Goal: Information Seeking & Learning: Learn about a topic

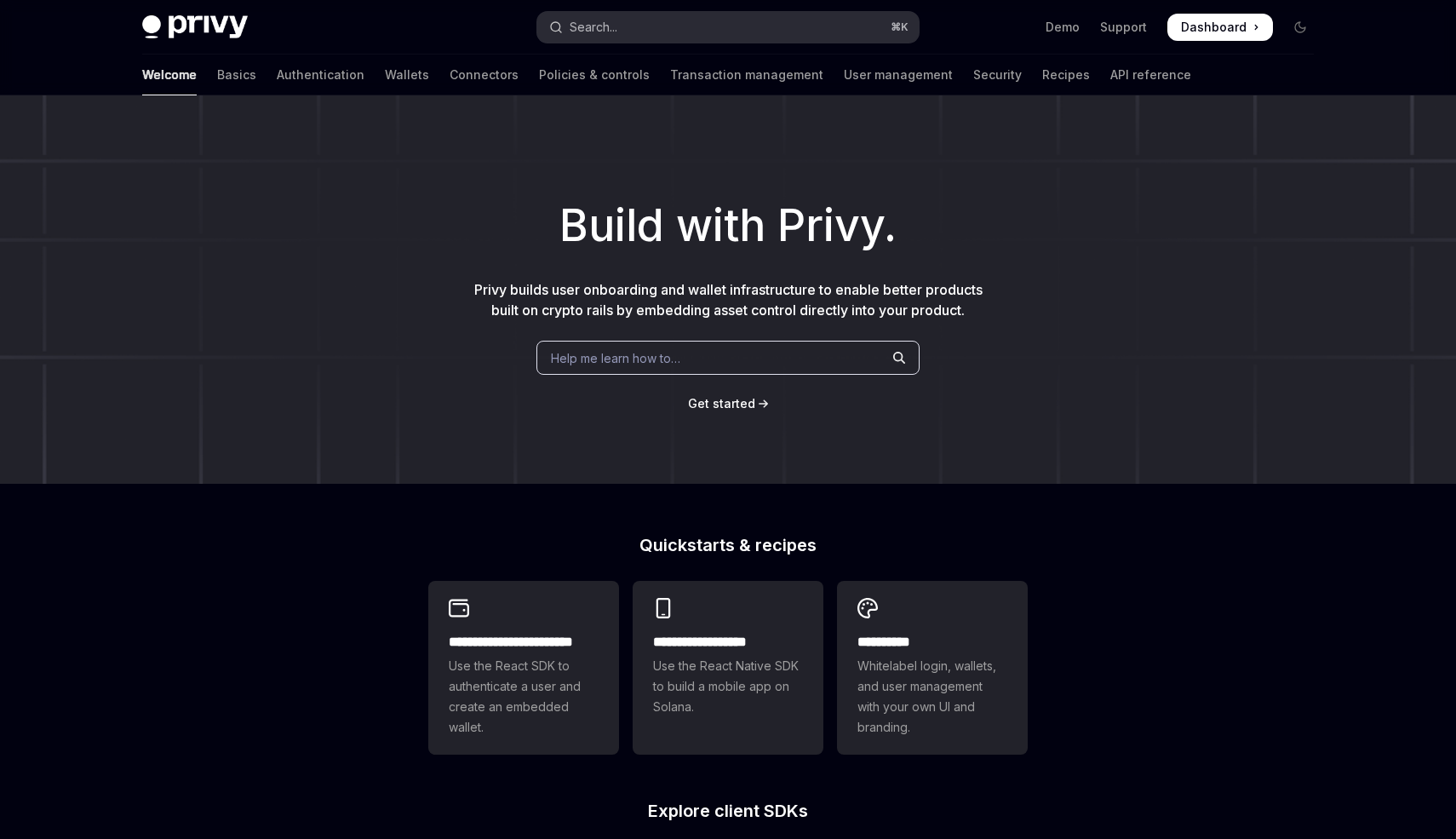
click at [641, 32] on button "Search... ⌘ K" at bounding box center [728, 27] width 381 height 31
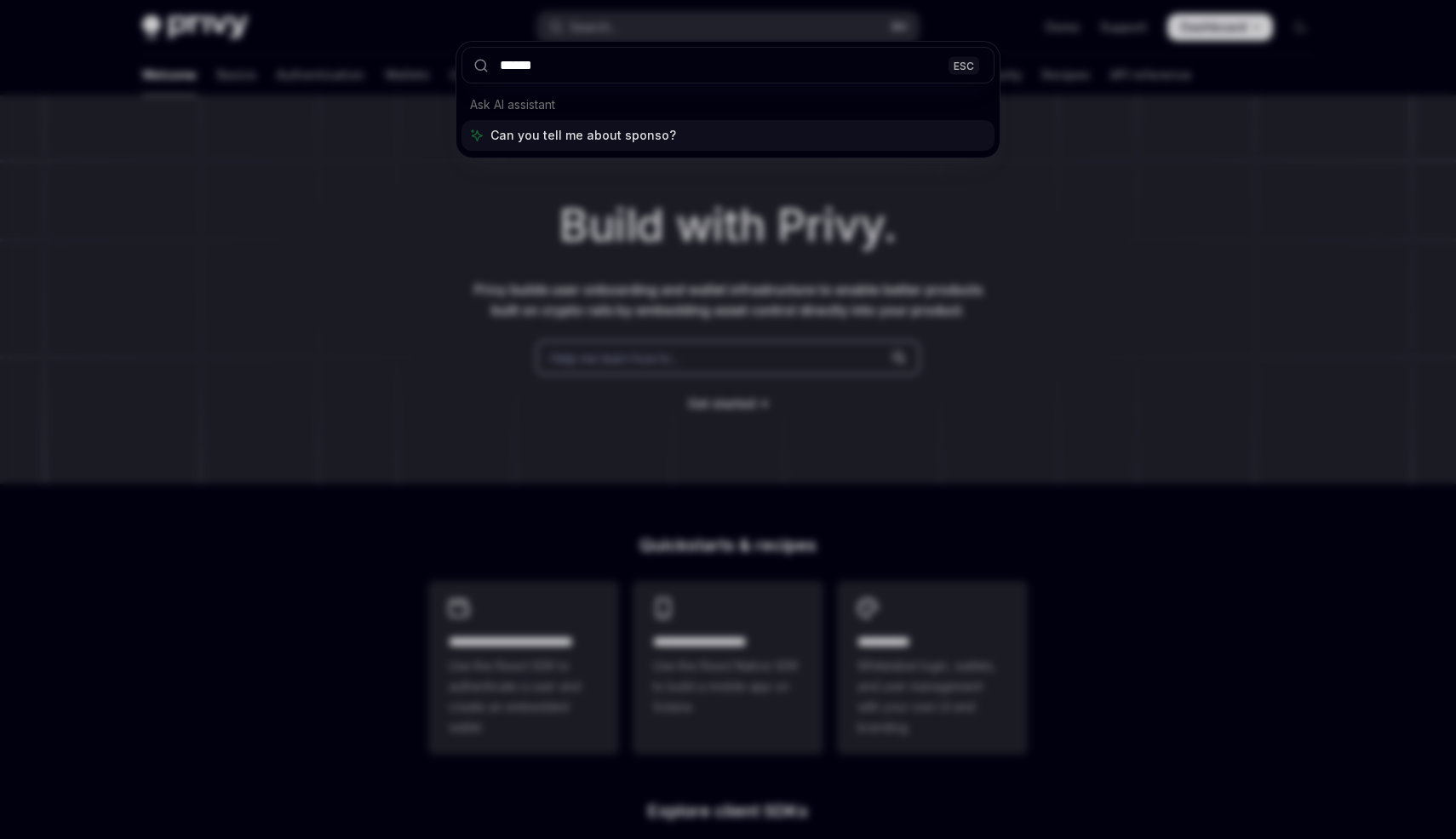
type input "*******"
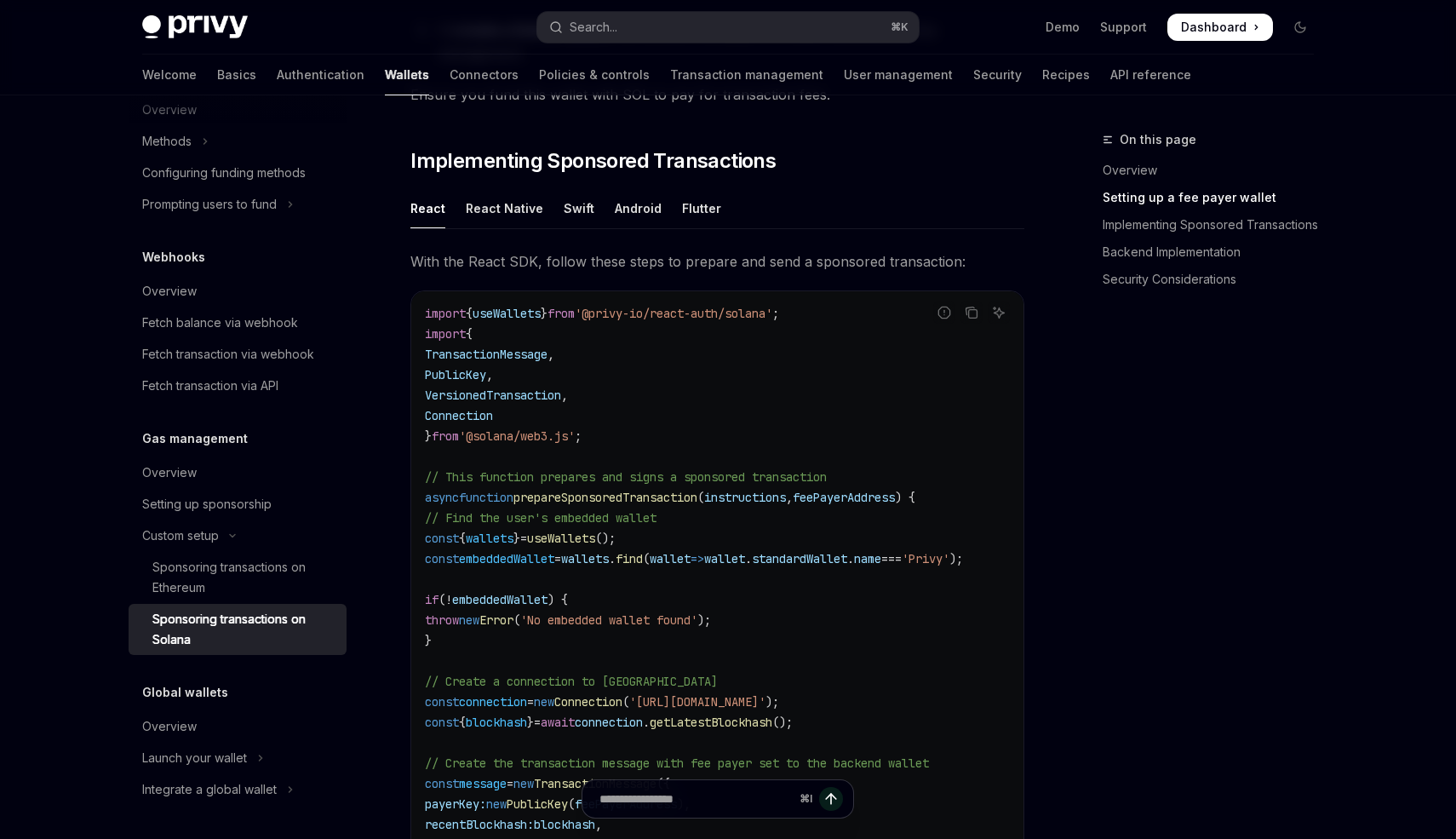
scroll to position [1258, 0]
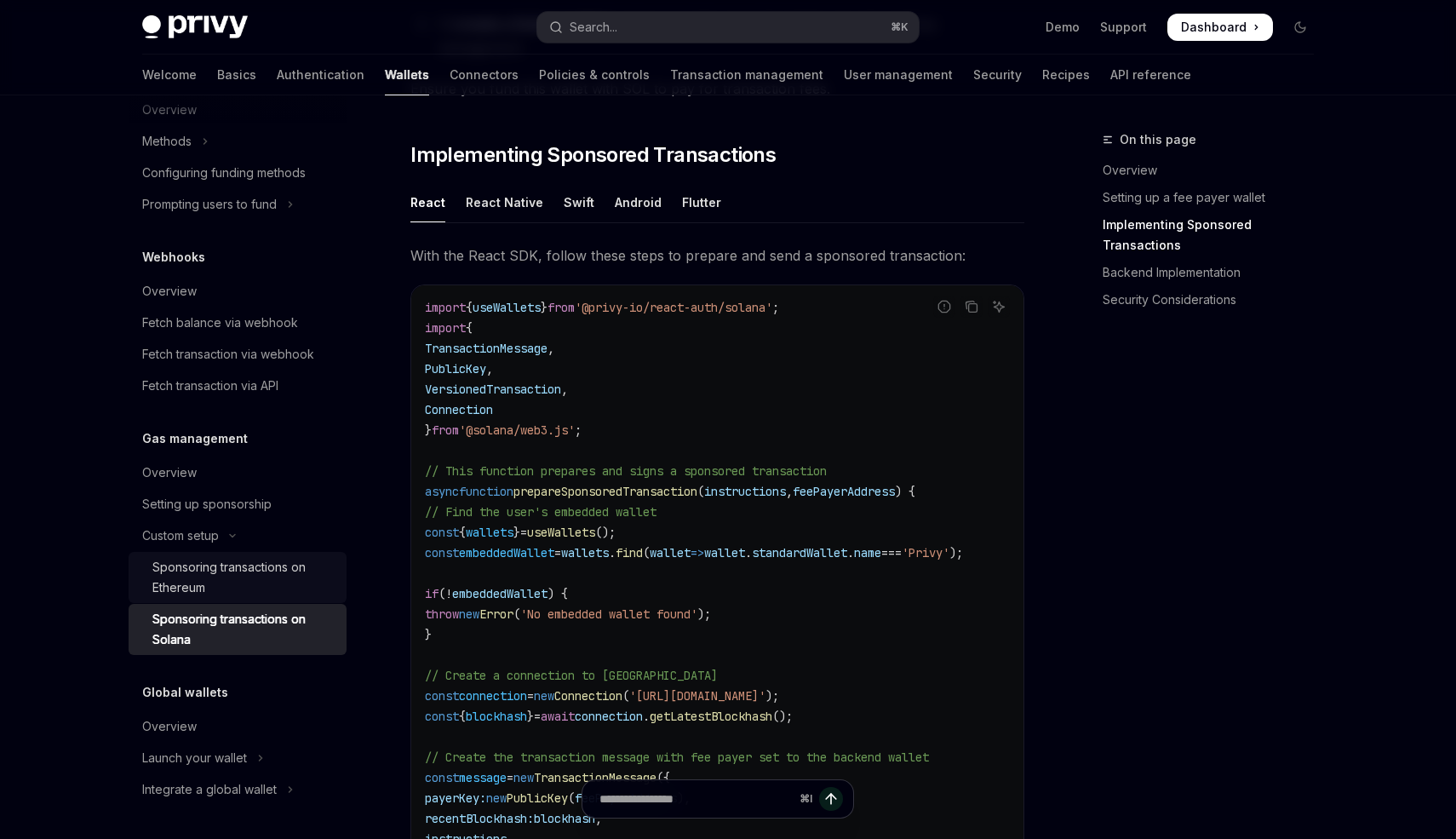
click at [247, 565] on div "Sponsoring transactions on Ethereum" at bounding box center [244, 576] width 184 height 41
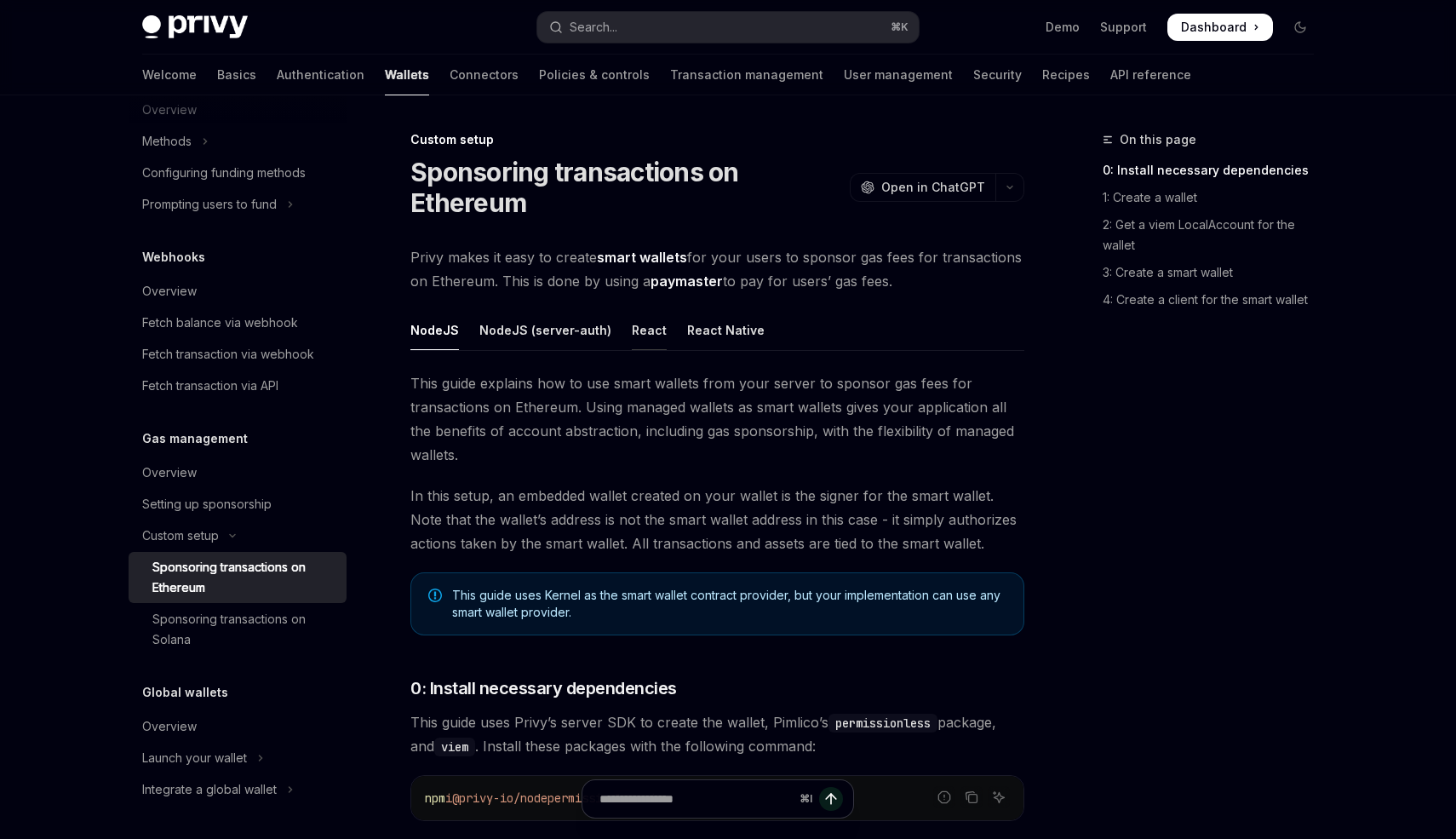
click at [634, 322] on div "React" at bounding box center [649, 330] width 35 height 40
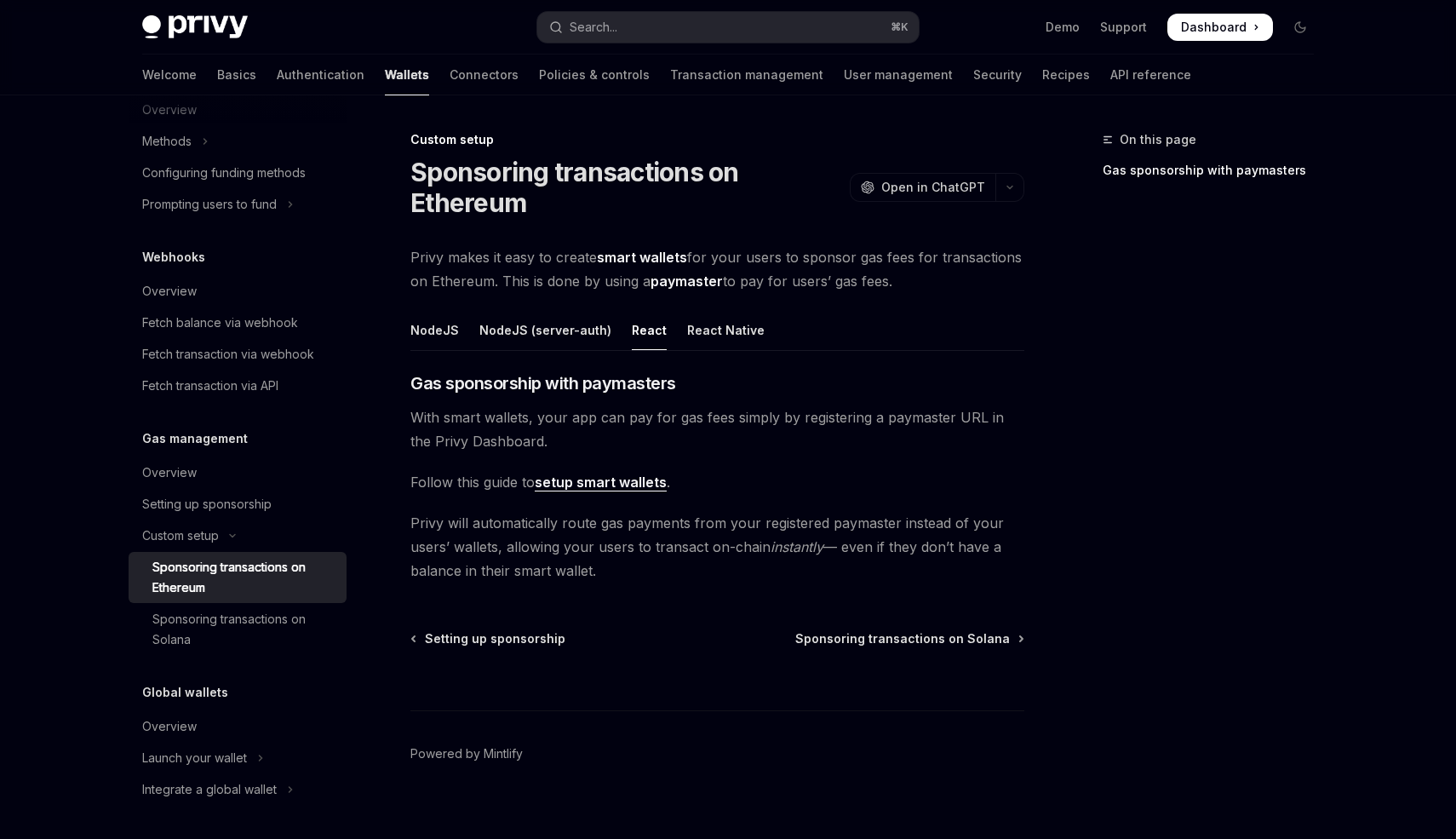
click at [673, 283] on link "paymaster" at bounding box center [687, 281] width 72 height 18
click at [610, 478] on link "setup smart wallets" at bounding box center [600, 482] width 132 height 18
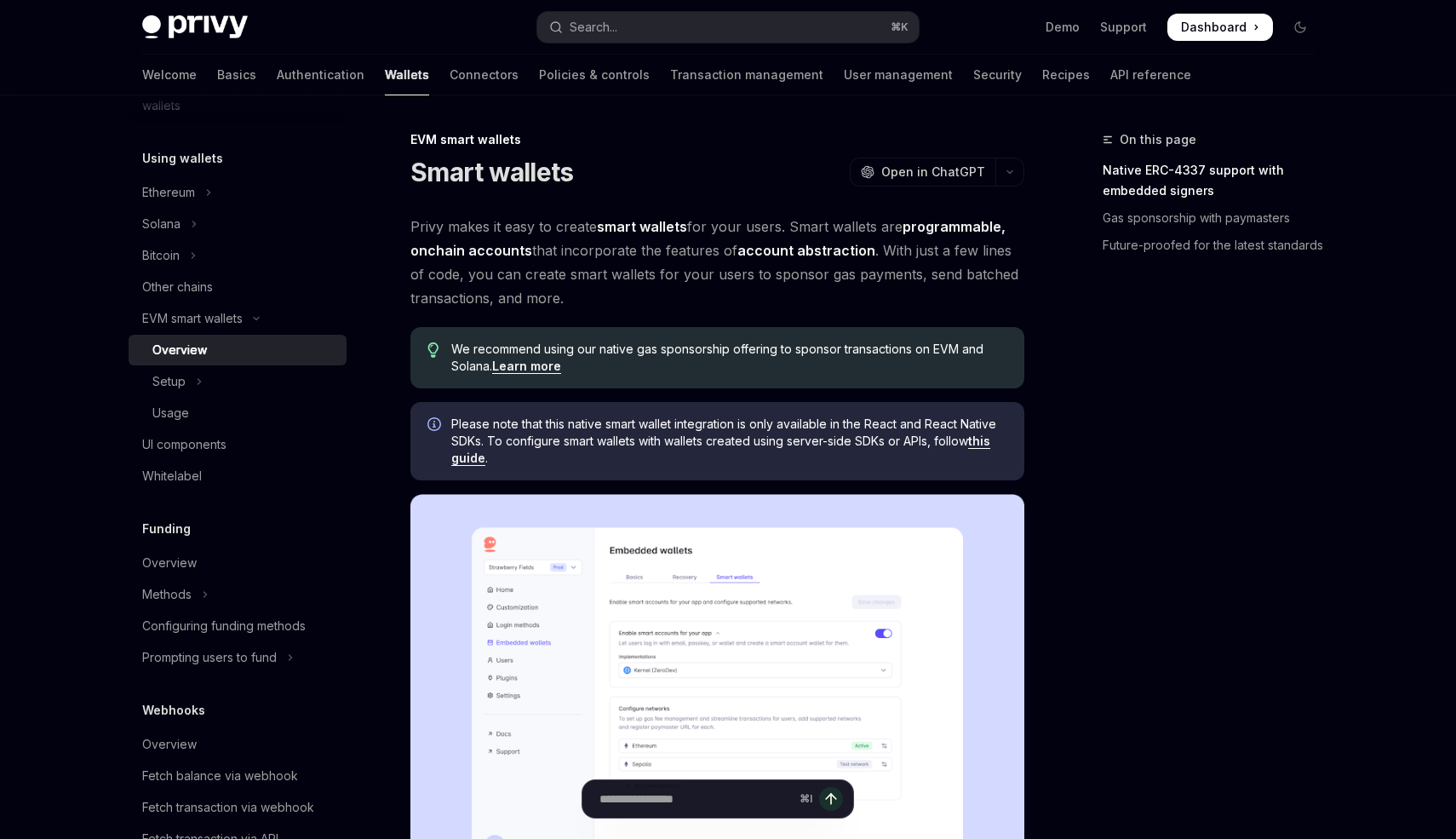
click at [184, 160] on h5 "Using wallets" at bounding box center [182, 158] width 81 height 20
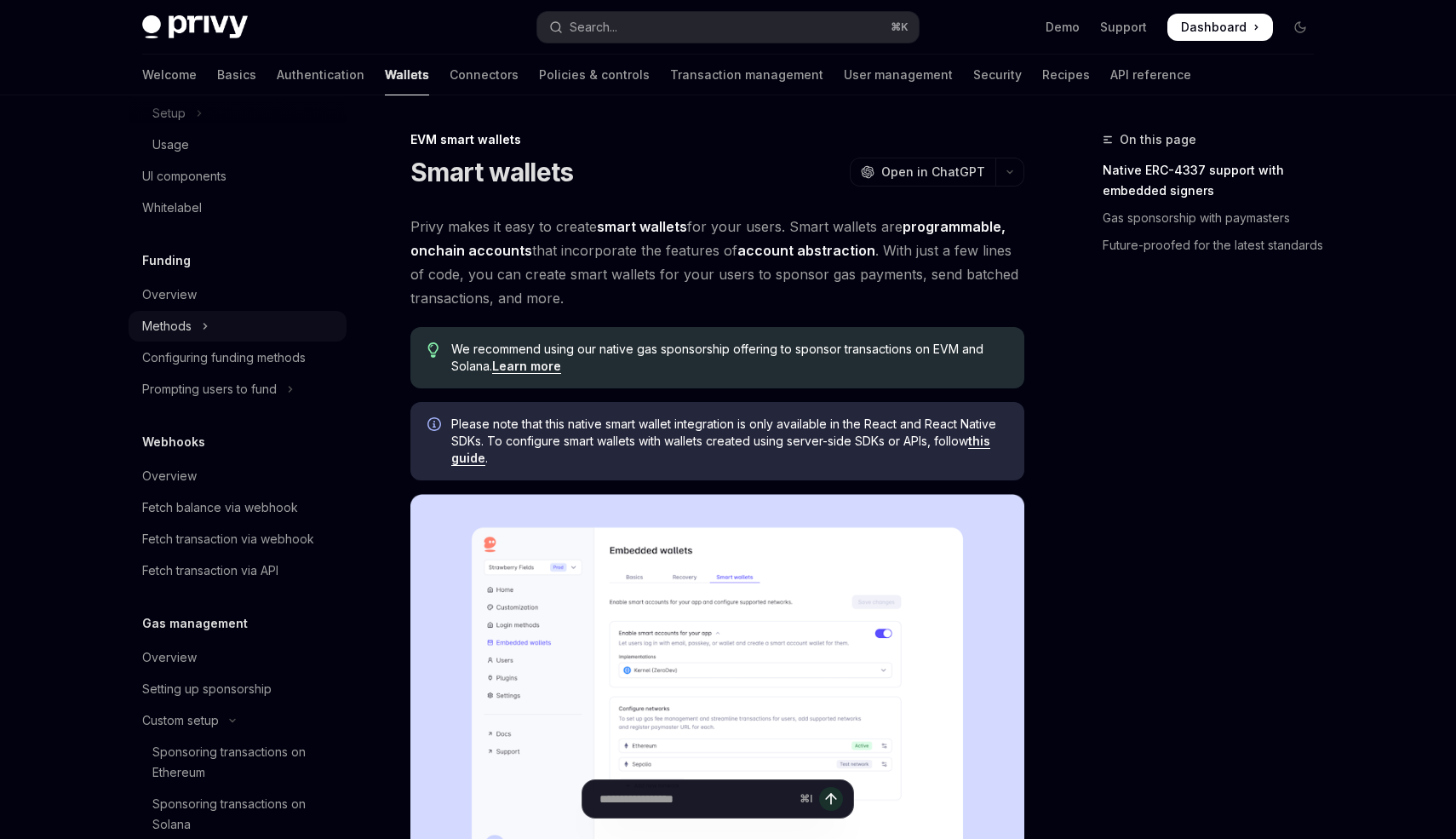
scroll to position [814, 0]
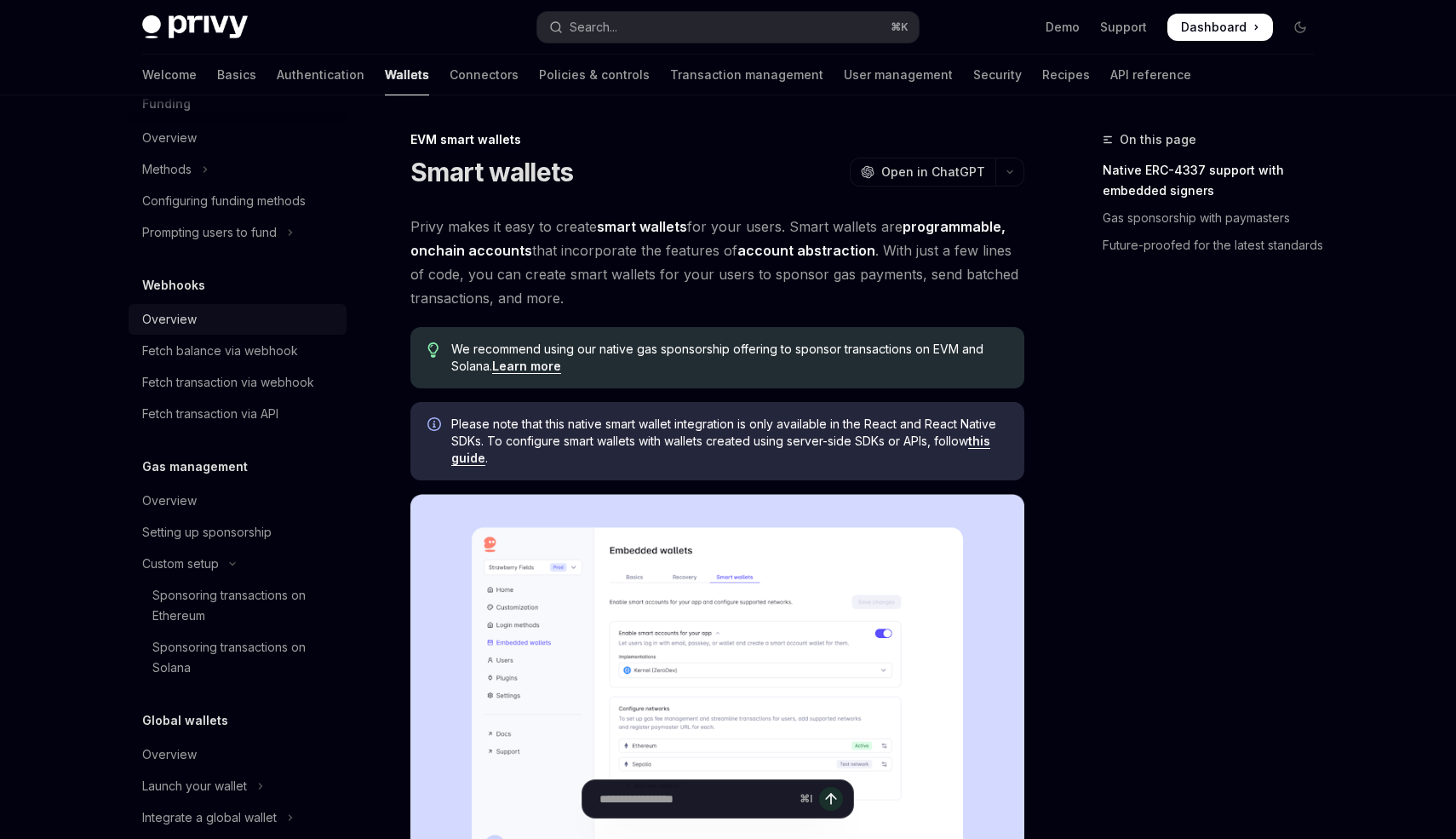
click at [181, 321] on div "Overview" at bounding box center [169, 318] width 54 height 20
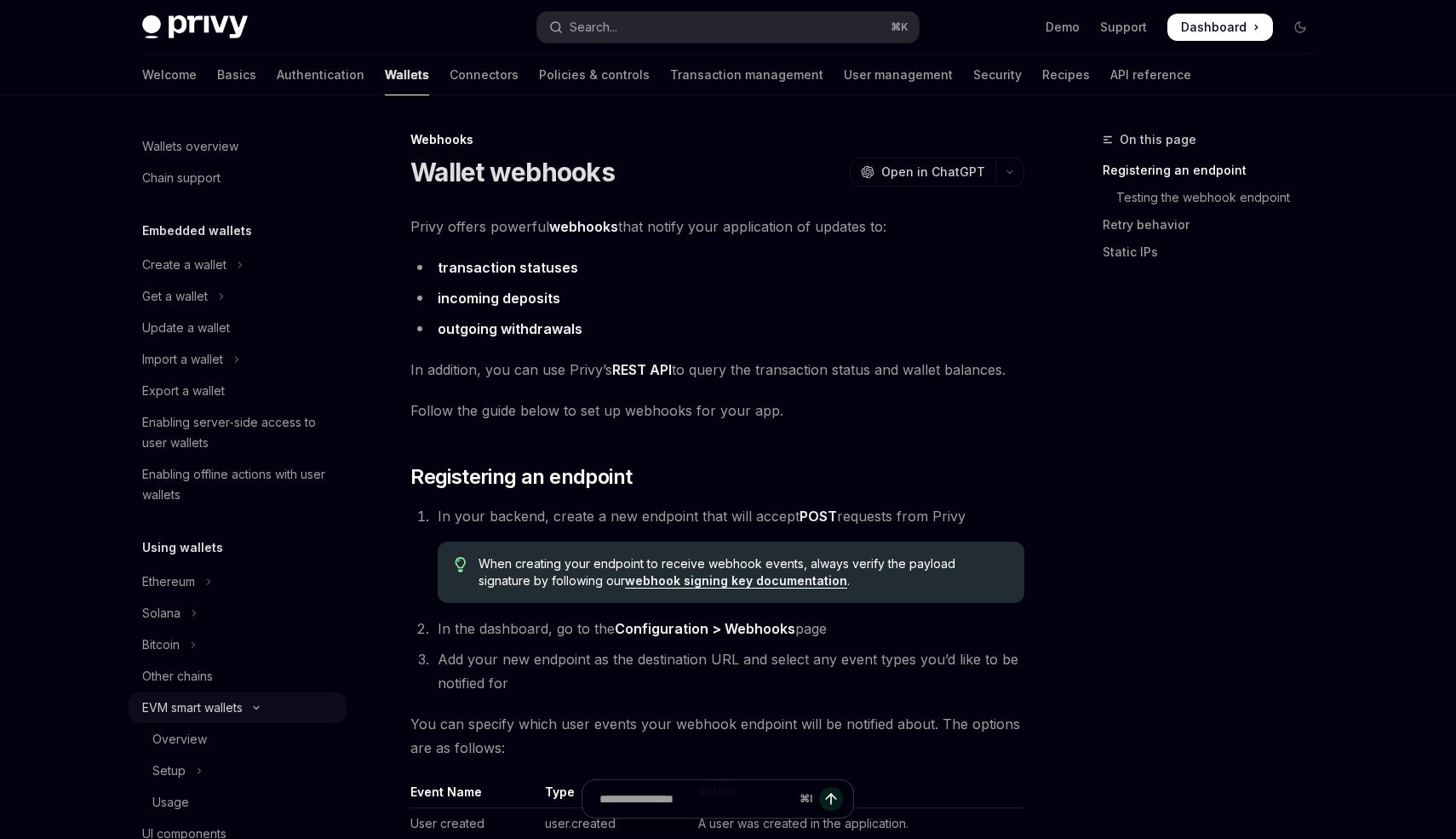
scroll to position [100, 0]
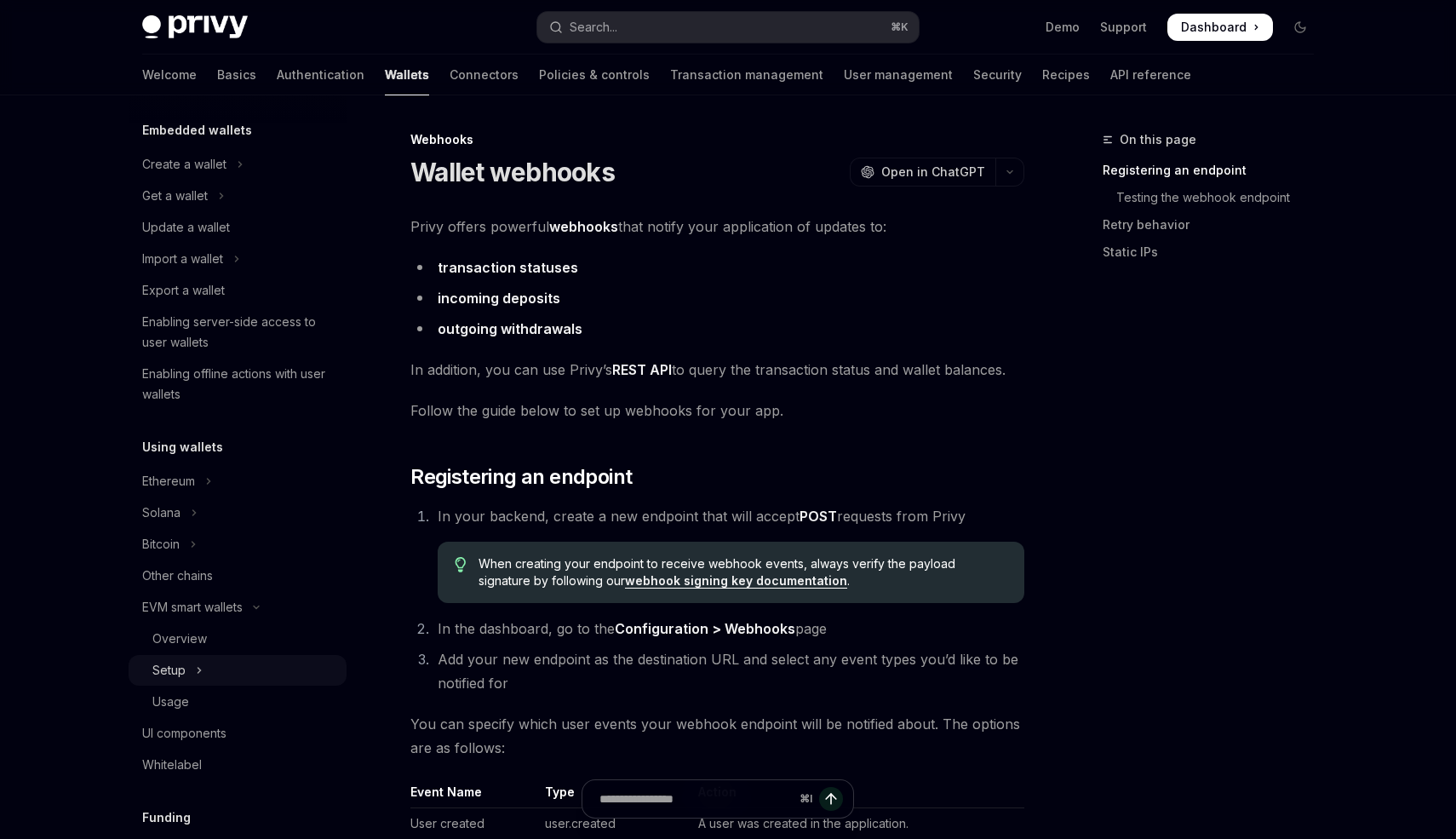
click at [220, 655] on button "Setup" at bounding box center [237, 670] width 218 height 31
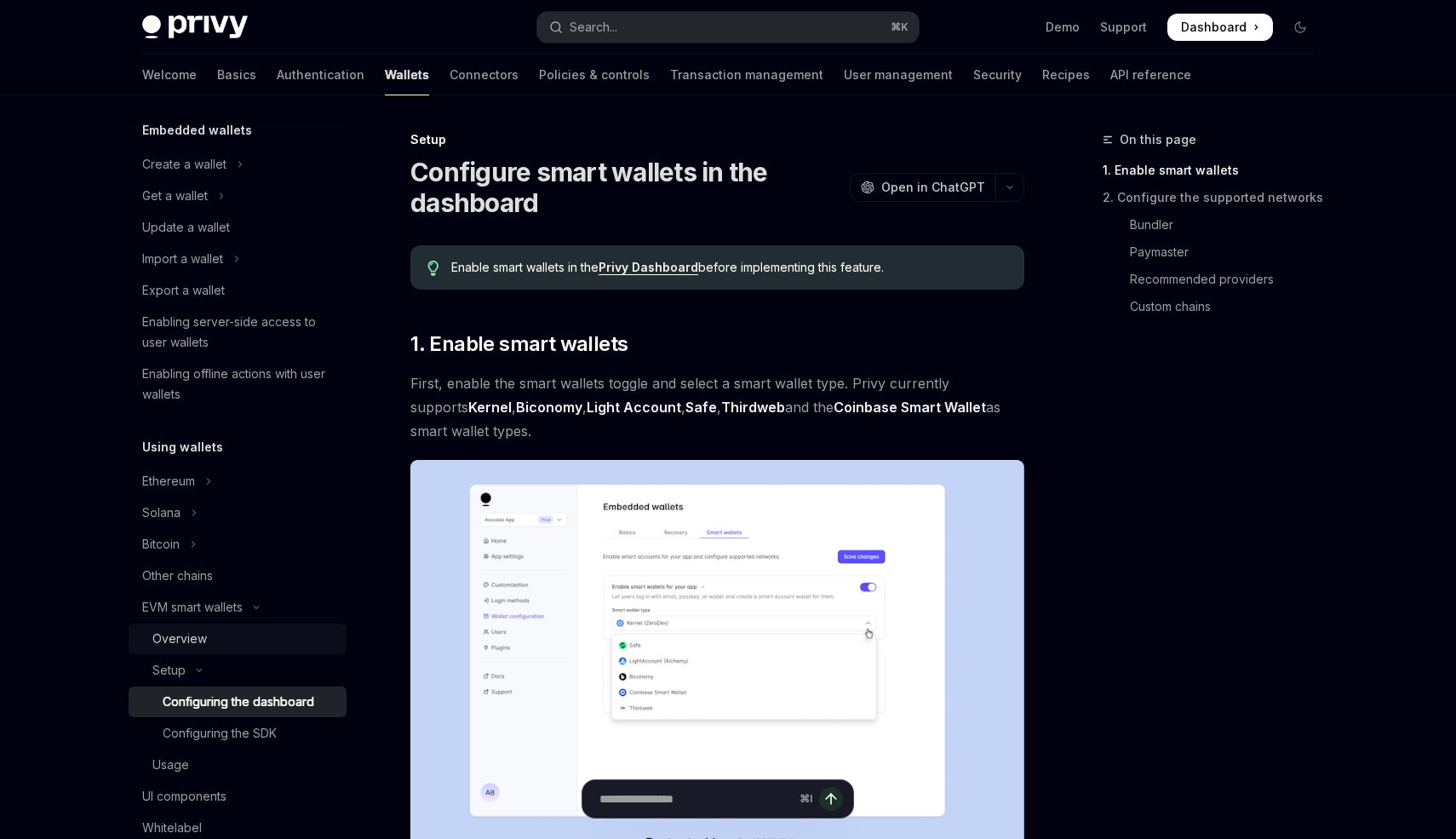
click at [223, 634] on div "Overview" at bounding box center [244, 638] width 184 height 20
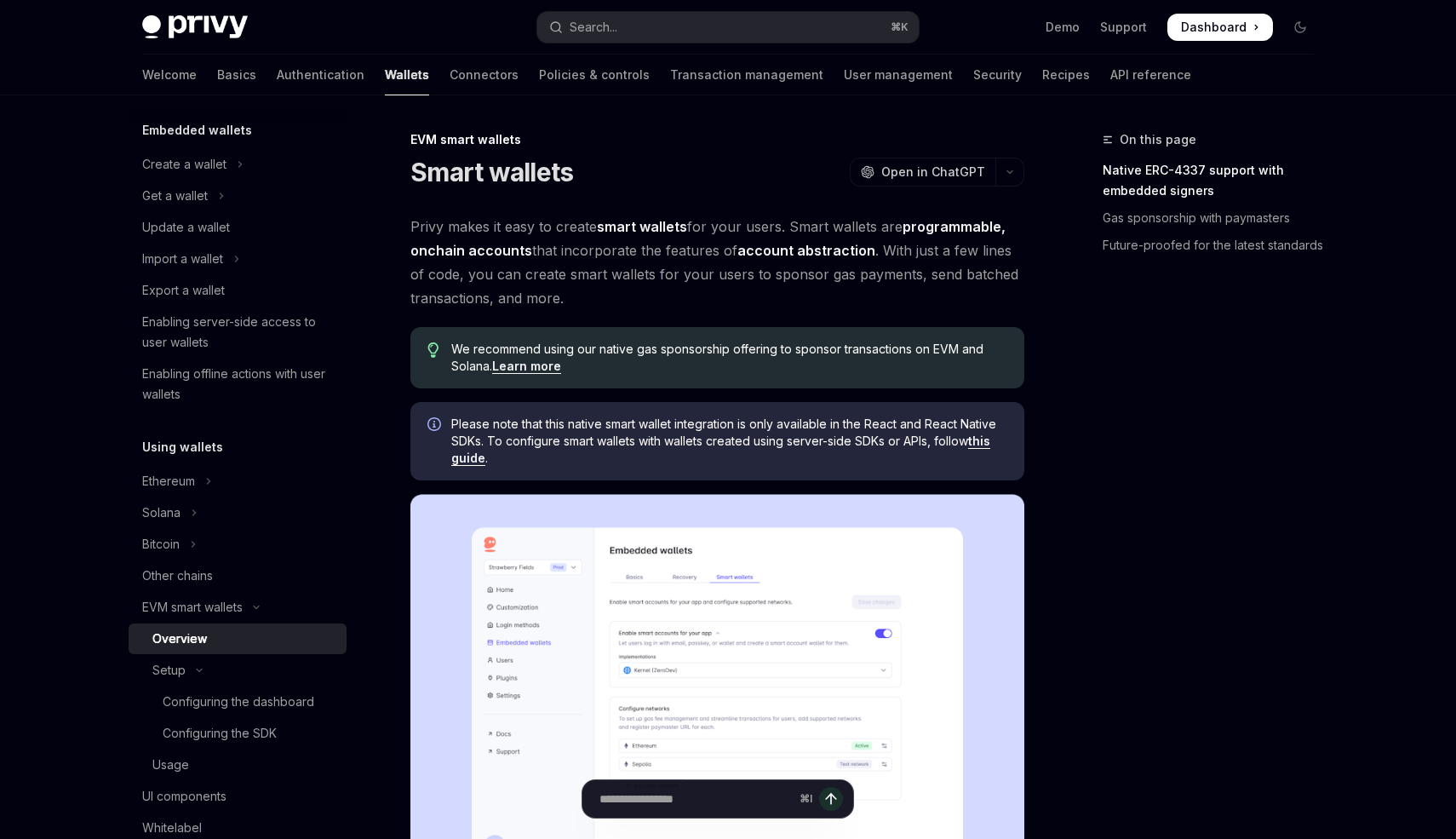
click at [223, 634] on div "Overview" at bounding box center [244, 638] width 184 height 20
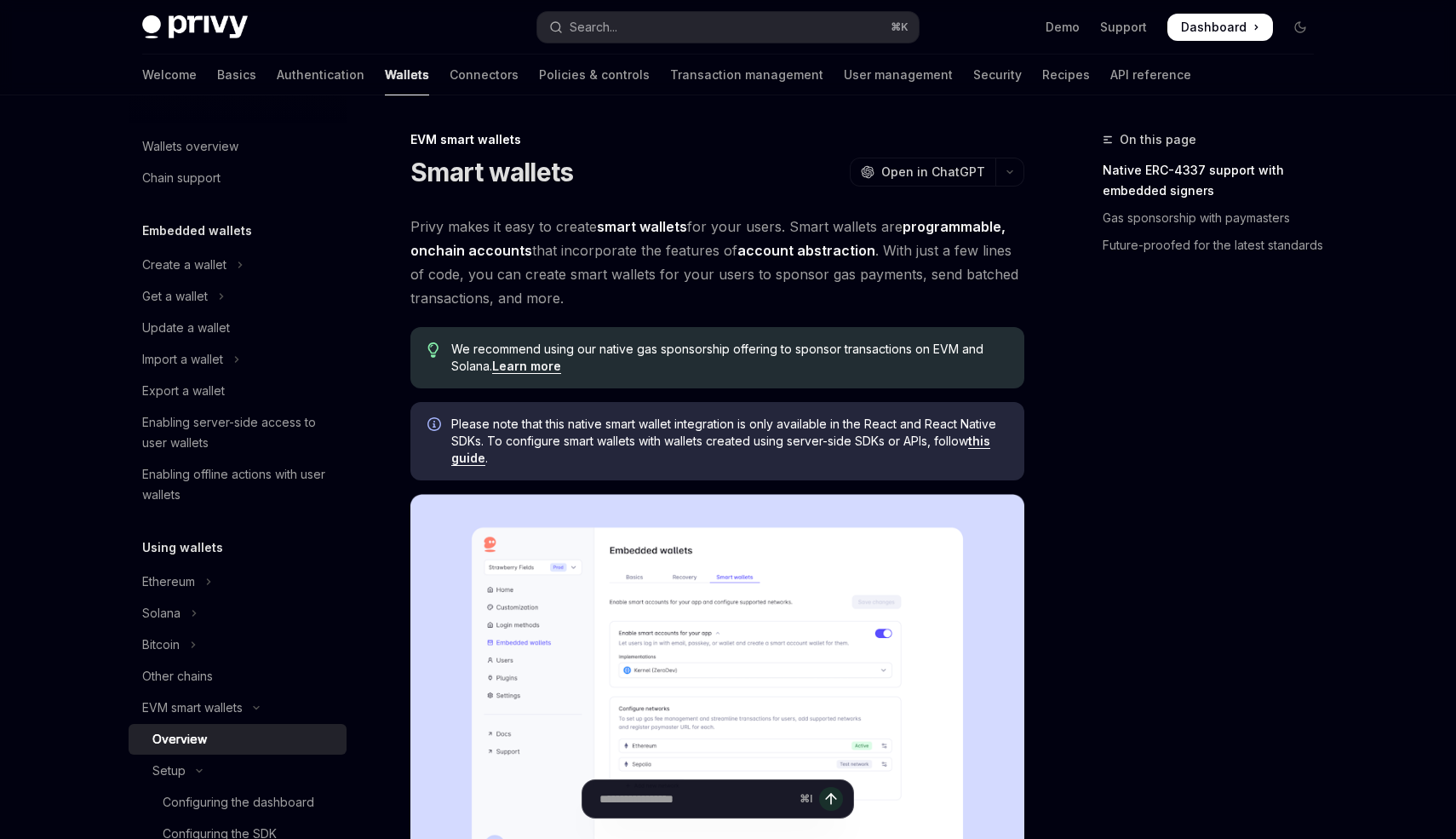
click at [221, 229] on h5 "Embedded wallets" at bounding box center [197, 230] width 110 height 20
click at [201, 249] on button "Create a wallet" at bounding box center [237, 264] width 218 height 31
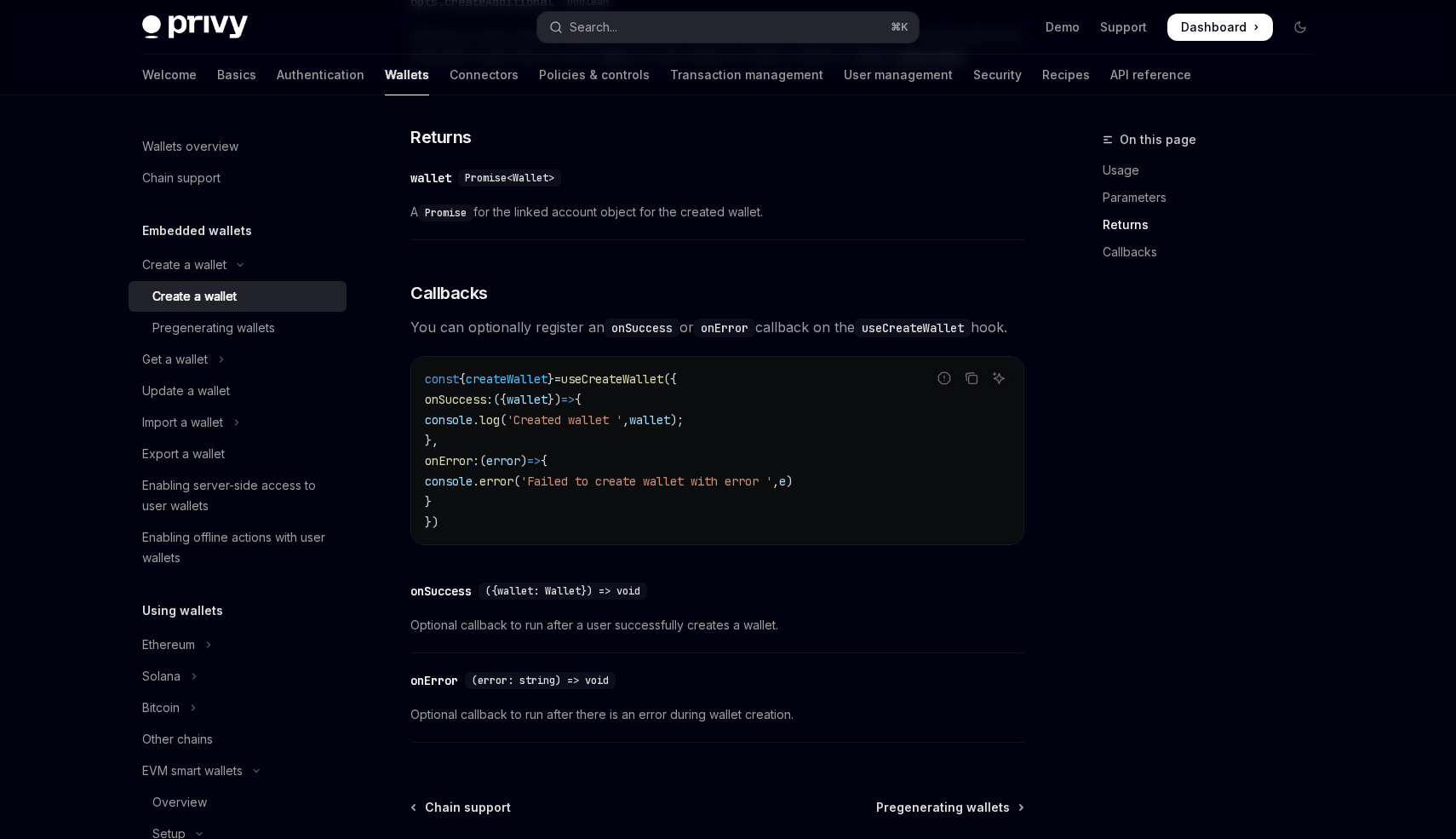
scroll to position [1219, 0]
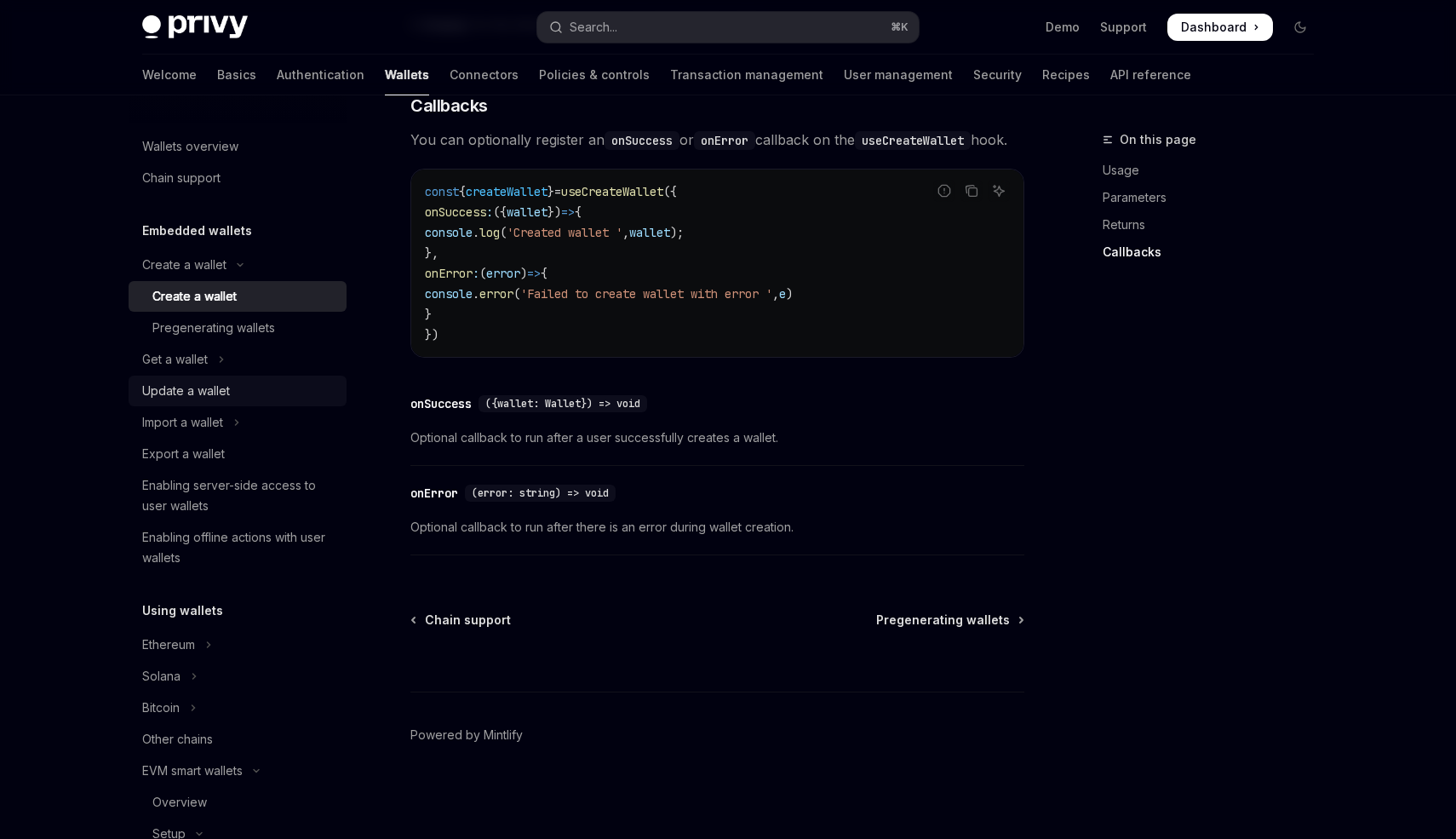
click at [162, 390] on div "Update a wallet" at bounding box center [186, 390] width 88 height 20
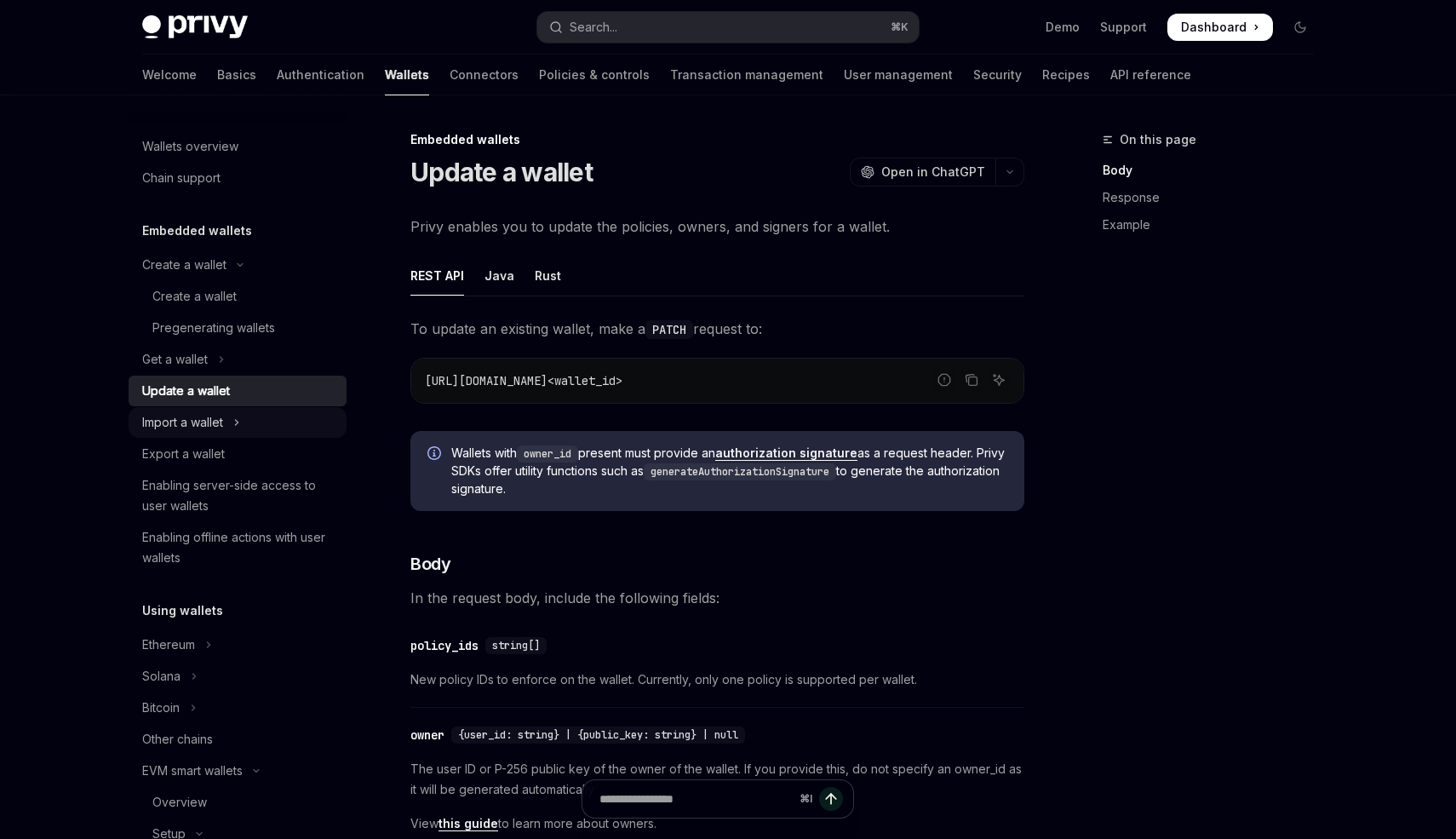
click at [153, 434] on button "Import a wallet" at bounding box center [237, 422] width 218 height 31
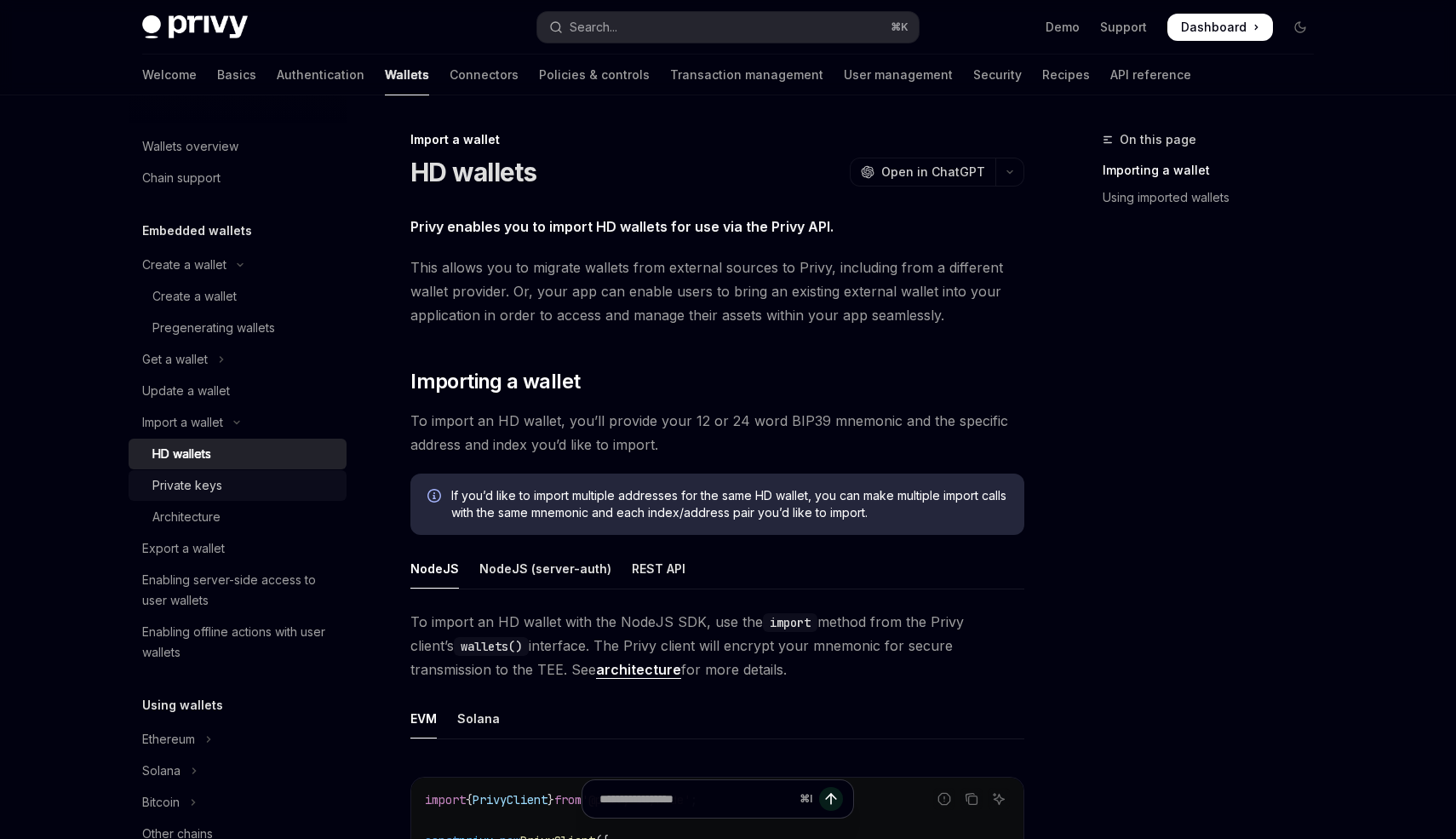
click at [177, 496] on link "Private keys" at bounding box center [237, 485] width 218 height 31
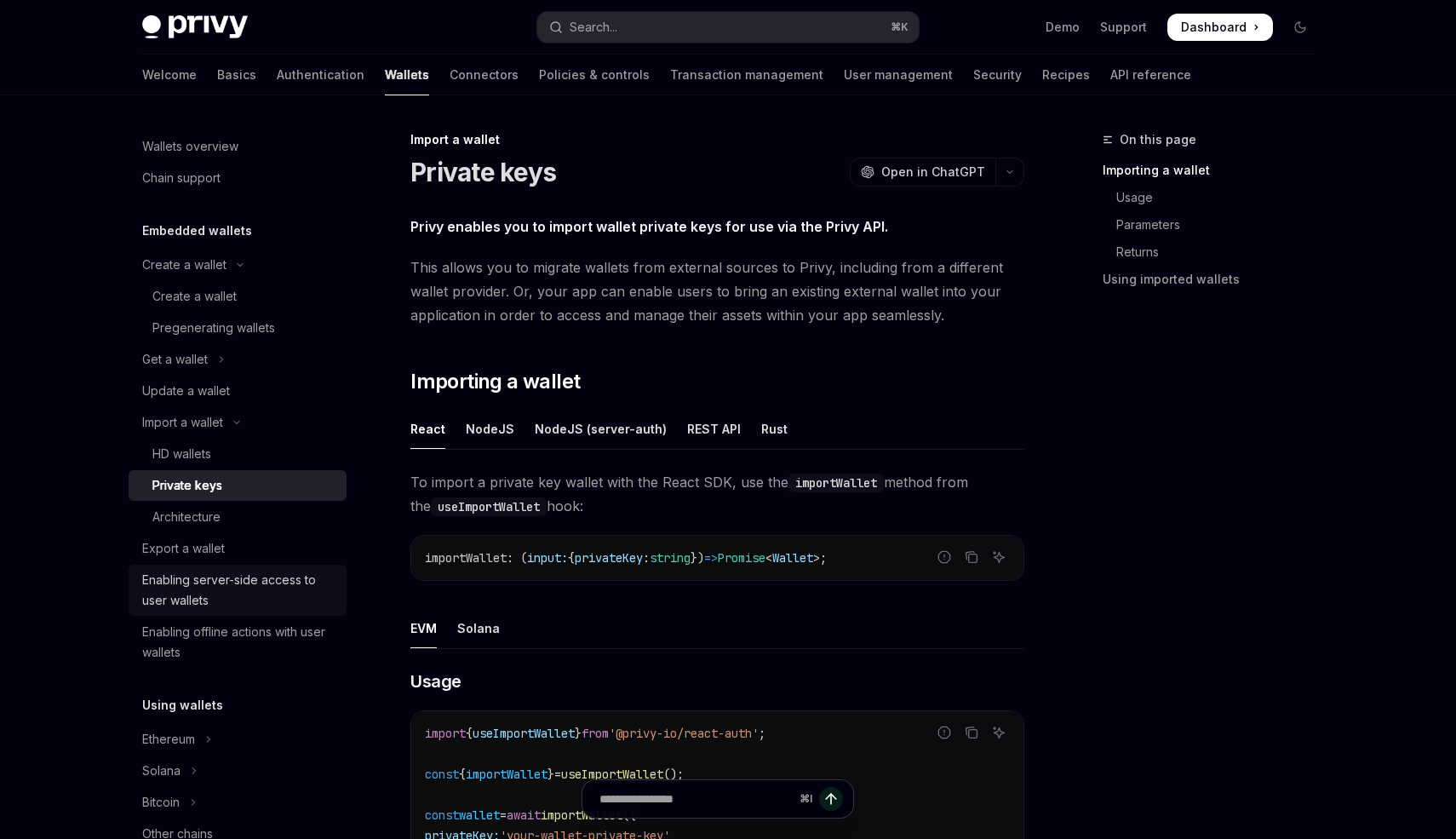
click at [175, 583] on div "Enabling server-side access to user wallets" at bounding box center [239, 590] width 195 height 41
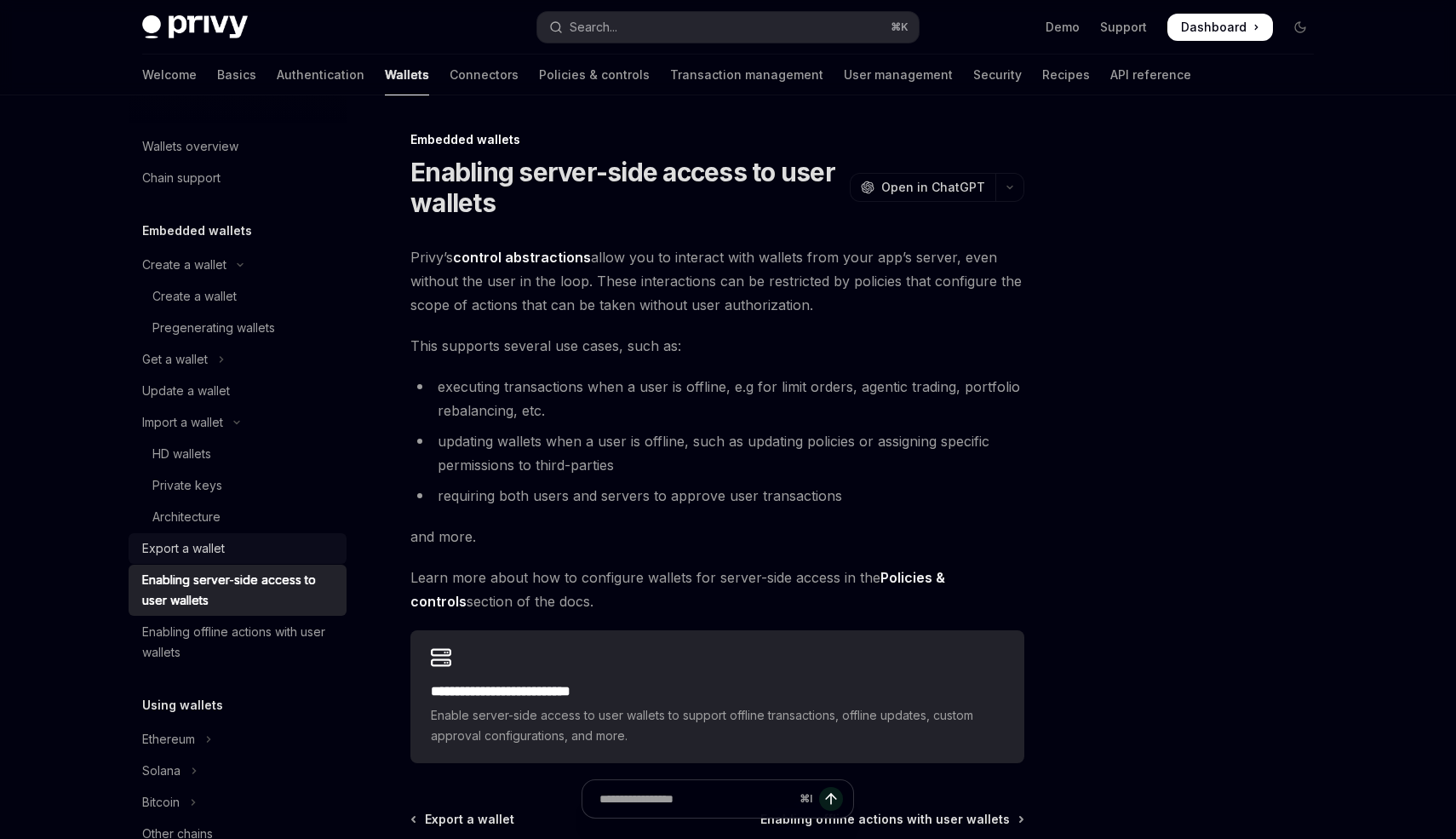
click at [197, 545] on div "Export a wallet" at bounding box center [183, 548] width 83 height 20
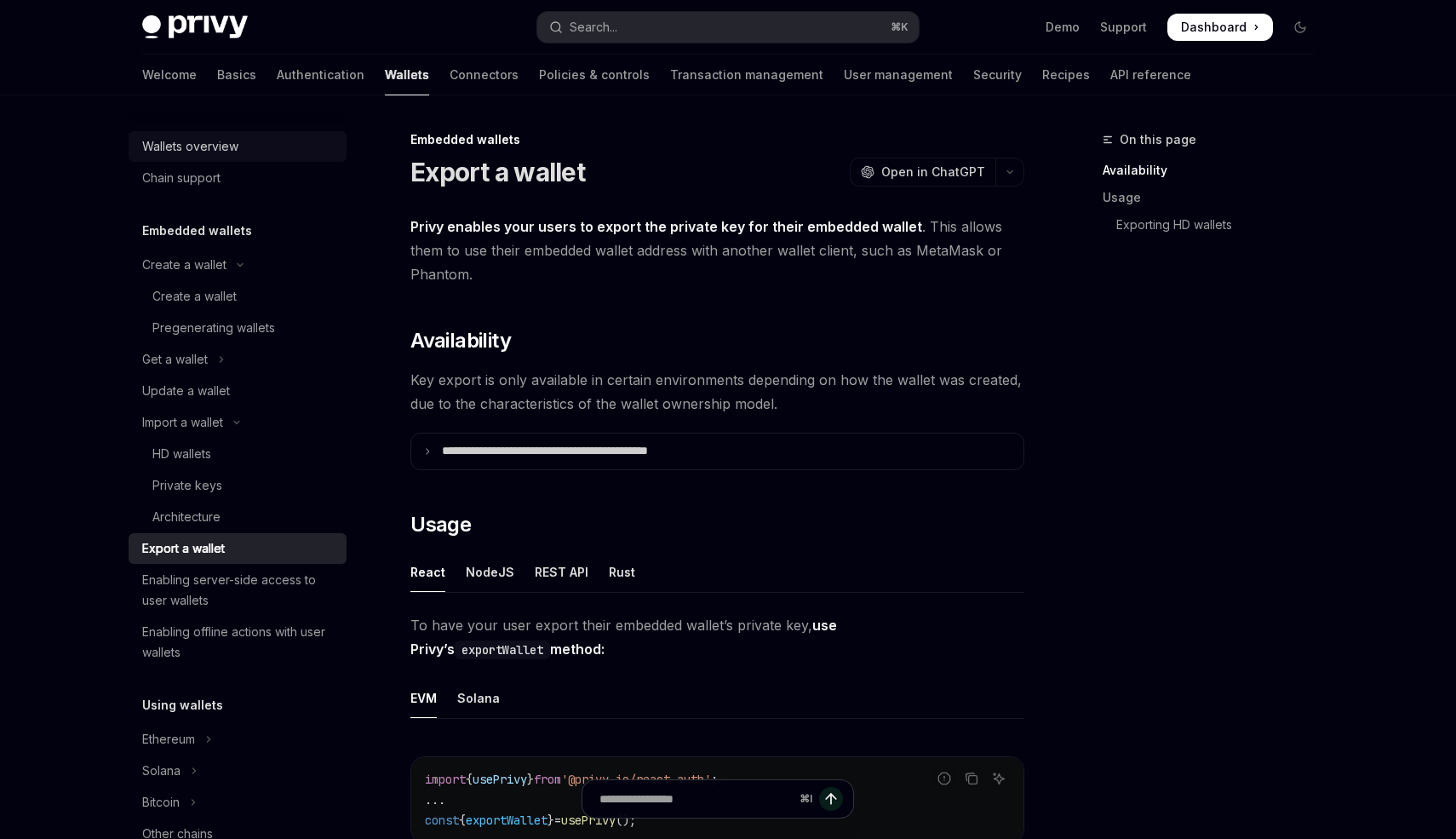
click at [224, 155] on div "Wallets overview" at bounding box center [190, 146] width 96 height 20
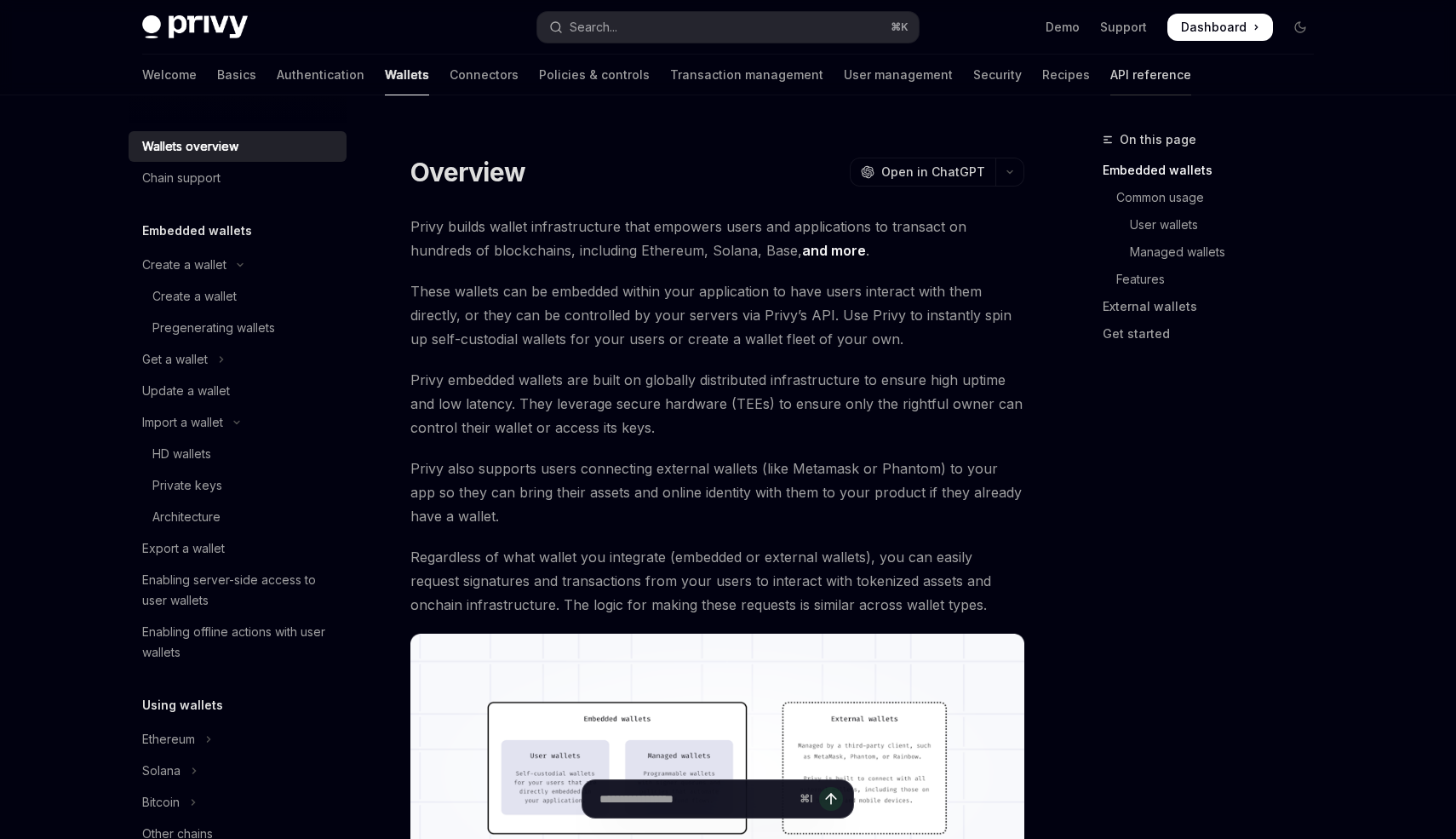
click at [1111, 82] on link "API reference" at bounding box center [1151, 74] width 81 height 41
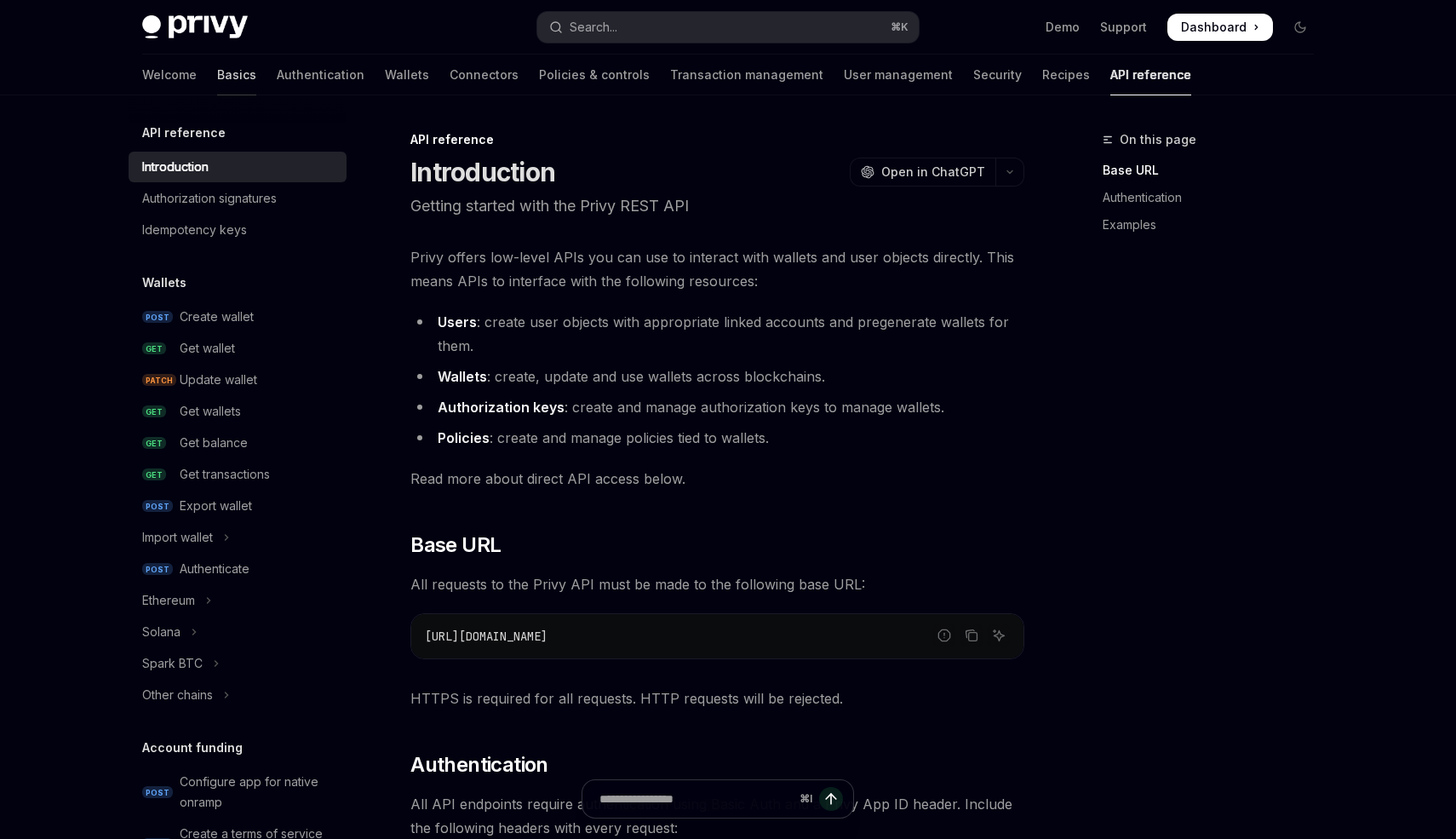
click at [217, 90] on link "Basics" at bounding box center [236, 74] width 39 height 41
click at [199, 16] on img at bounding box center [195, 27] width 106 height 24
type textarea "*"
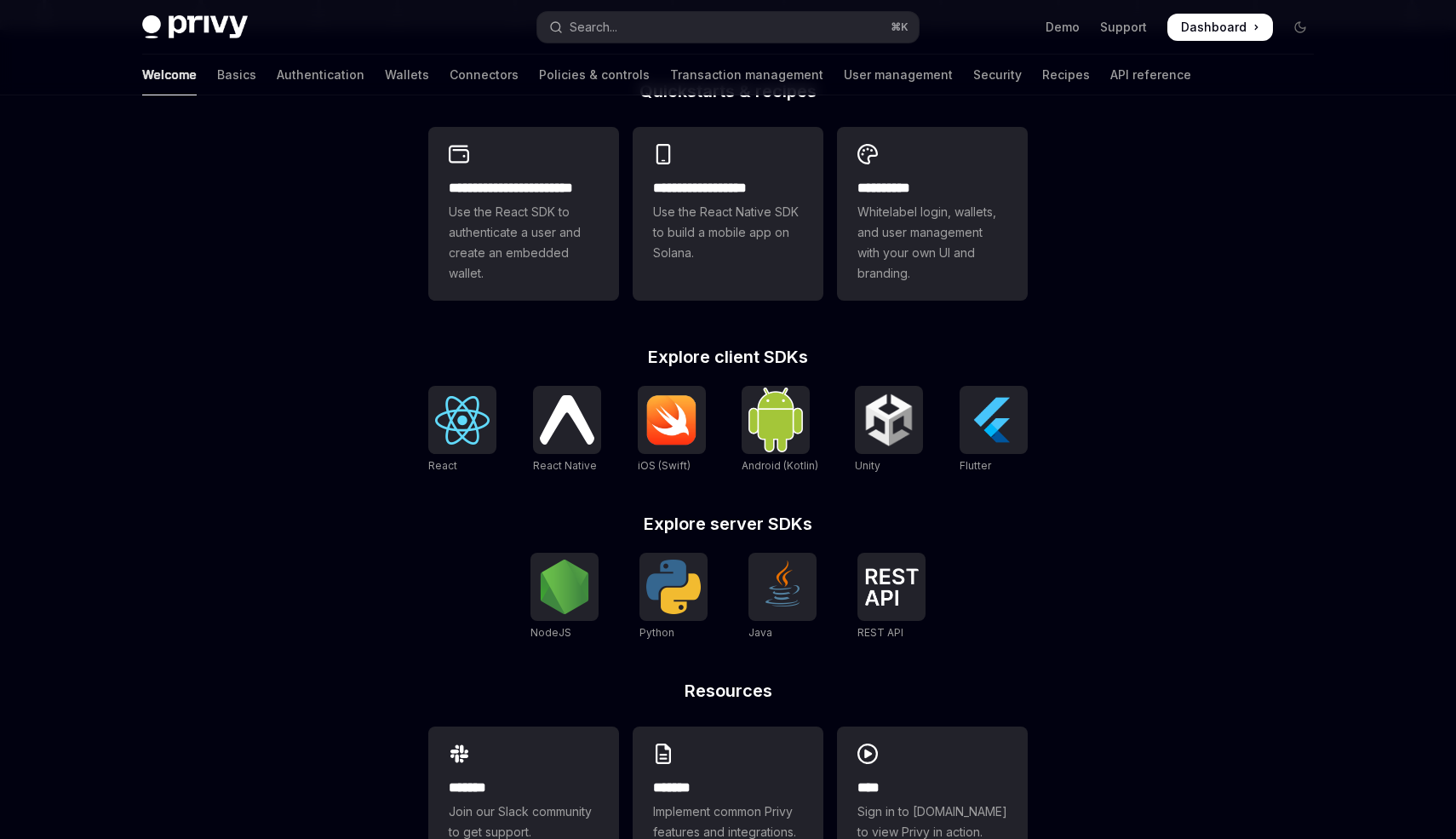
scroll to position [515, 0]
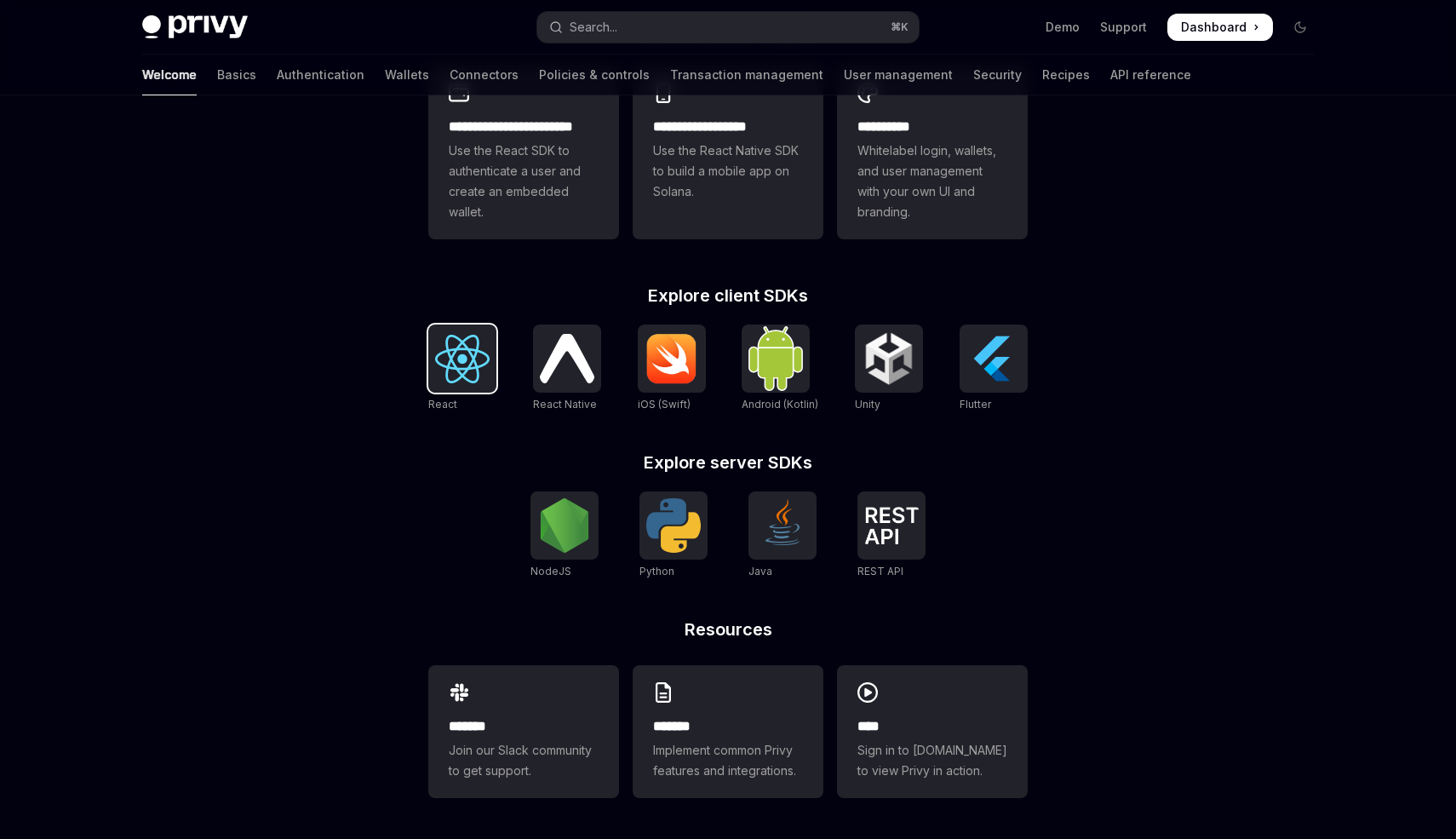
click at [457, 357] on img at bounding box center [462, 359] width 54 height 49
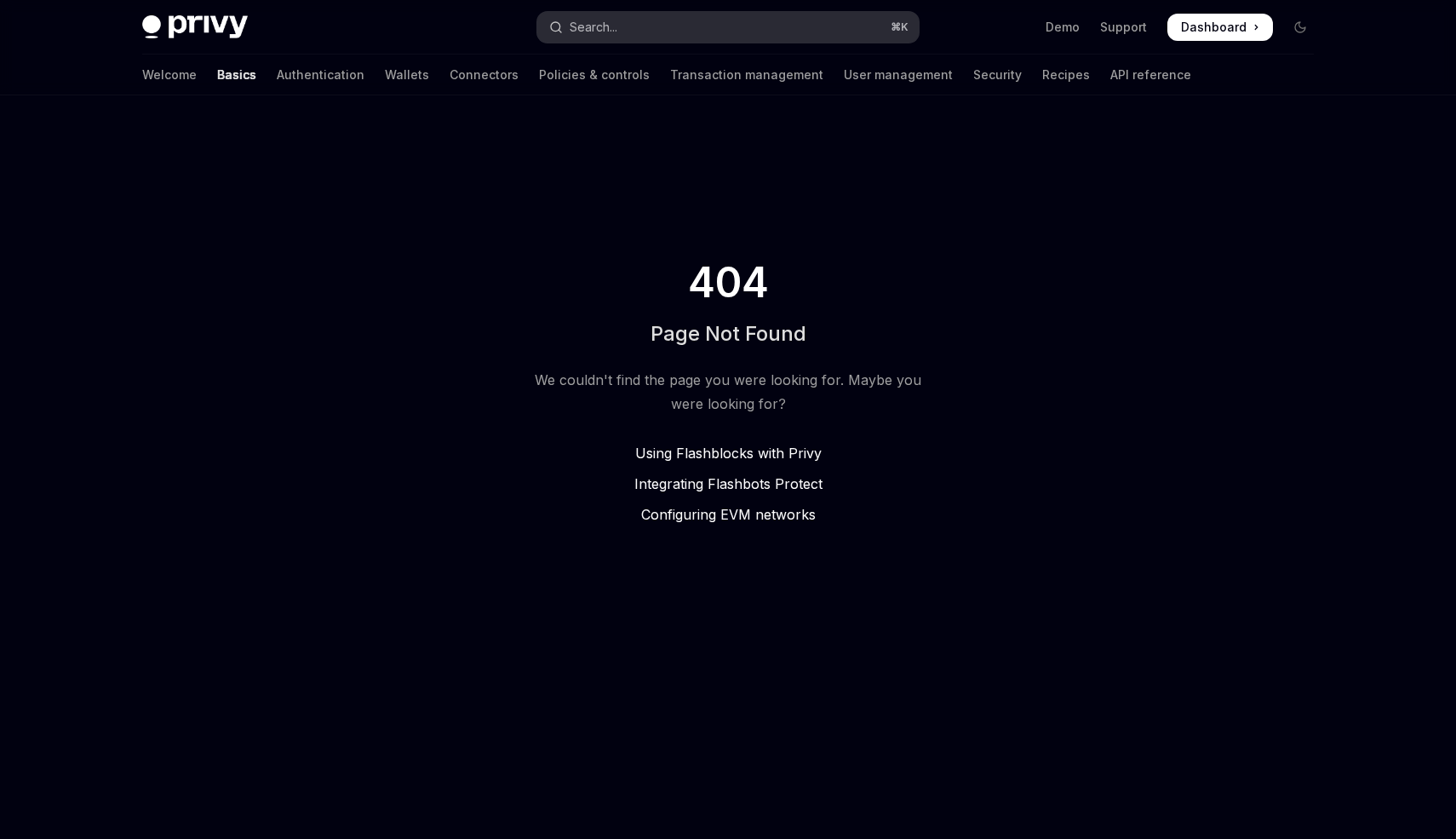
click at [598, 30] on div "Search..." at bounding box center [593, 27] width 48 height 20
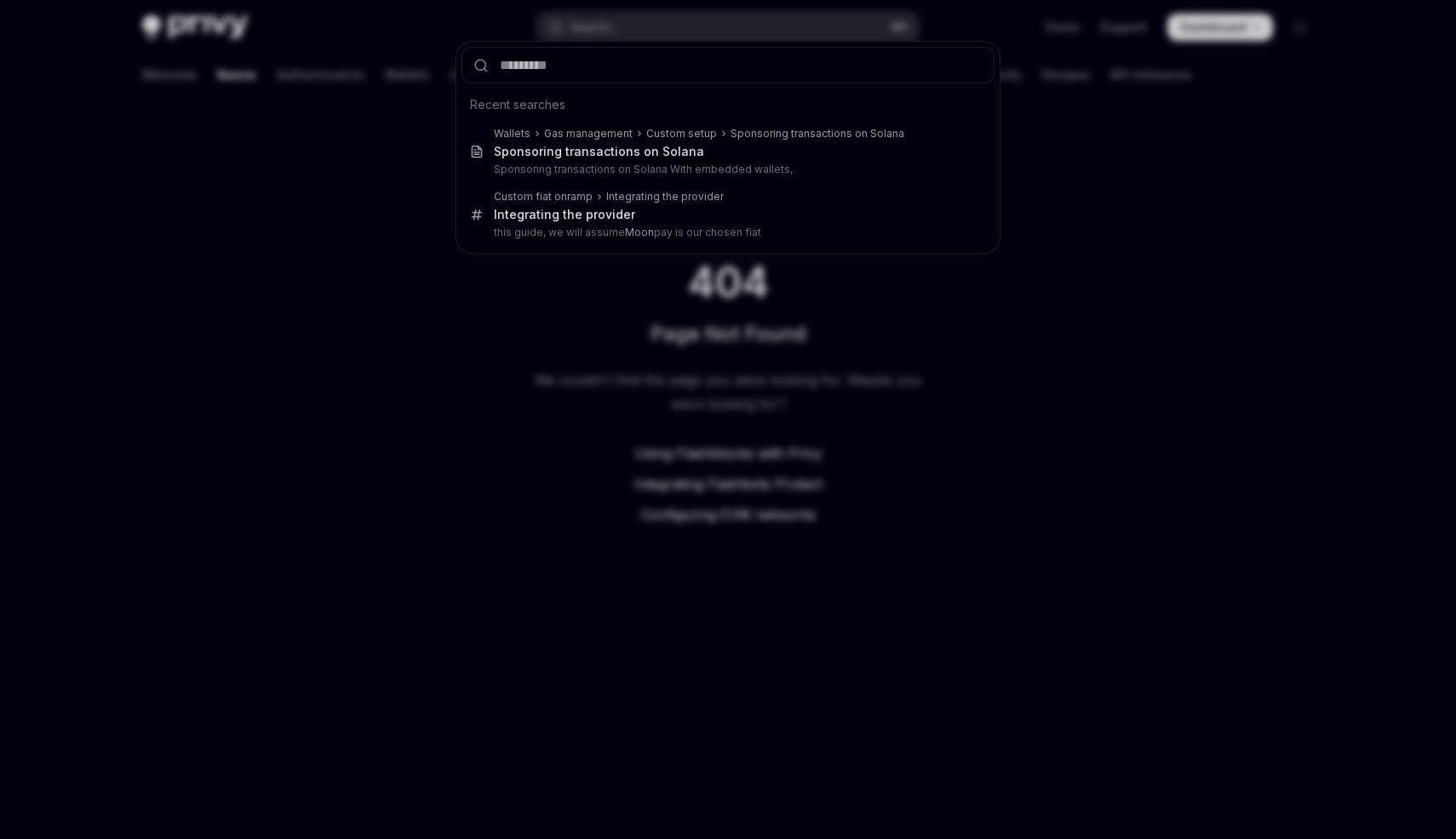
type input "*"
type textarea "*"
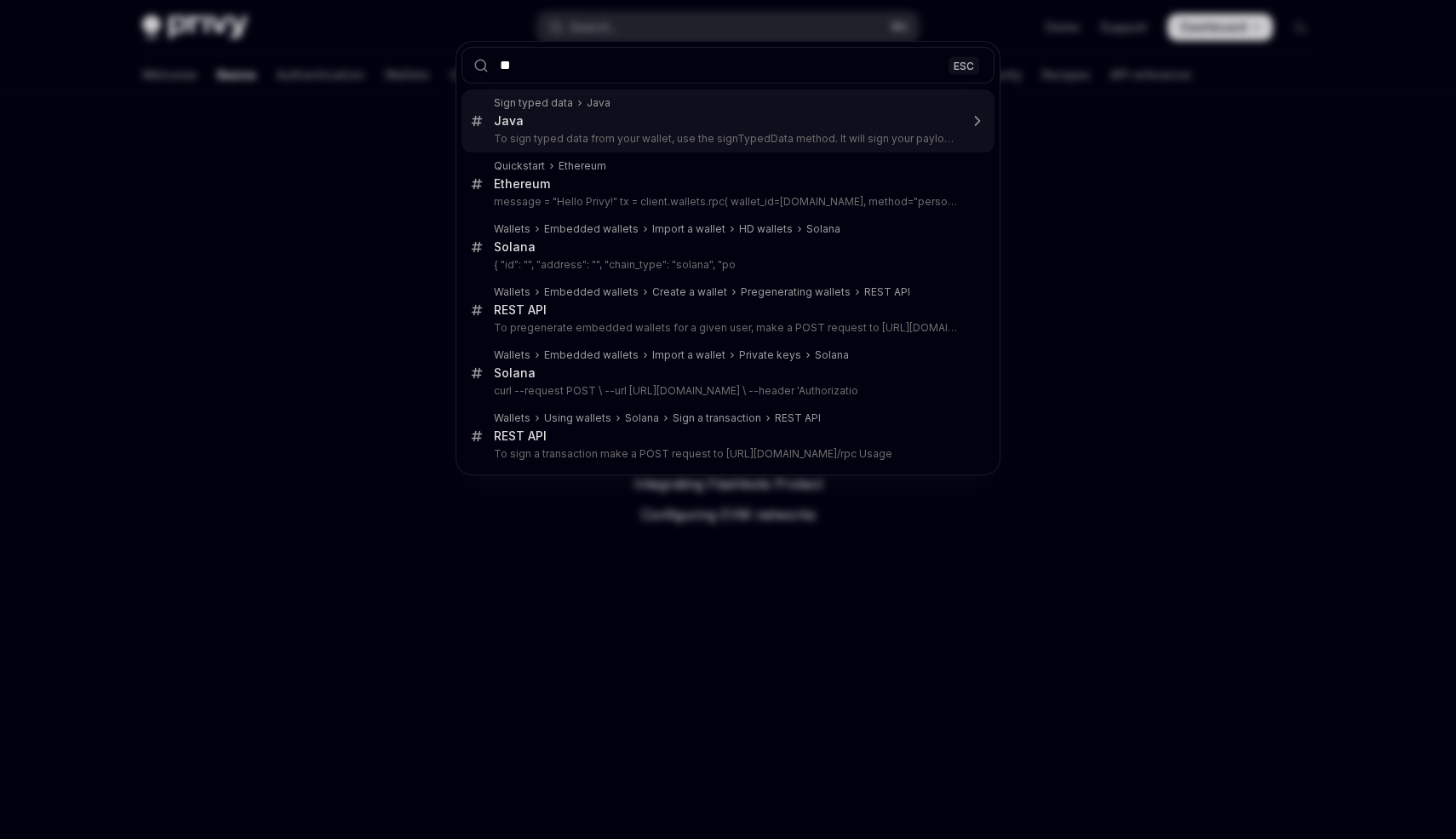
type input "*"
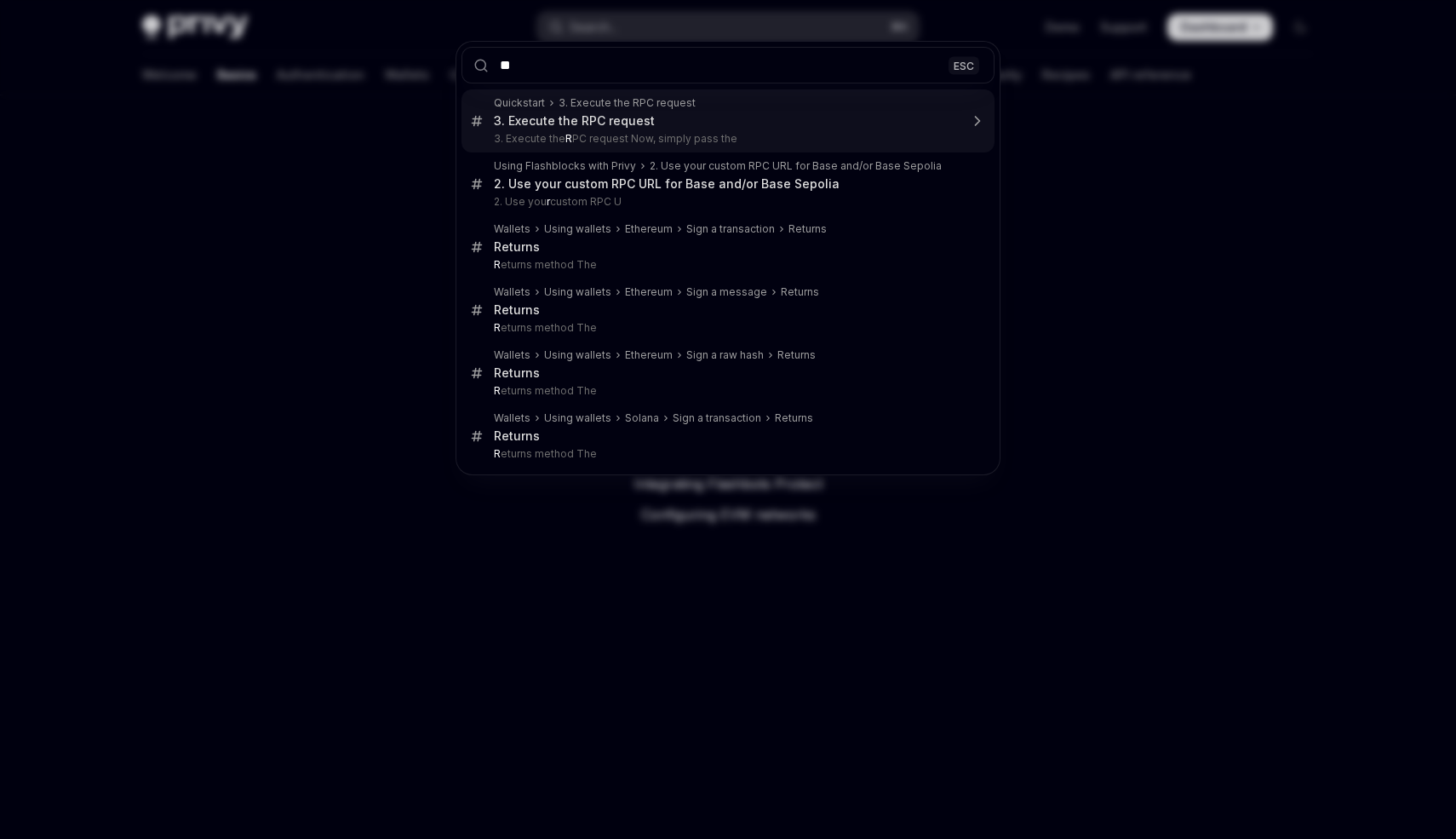
type input "***"
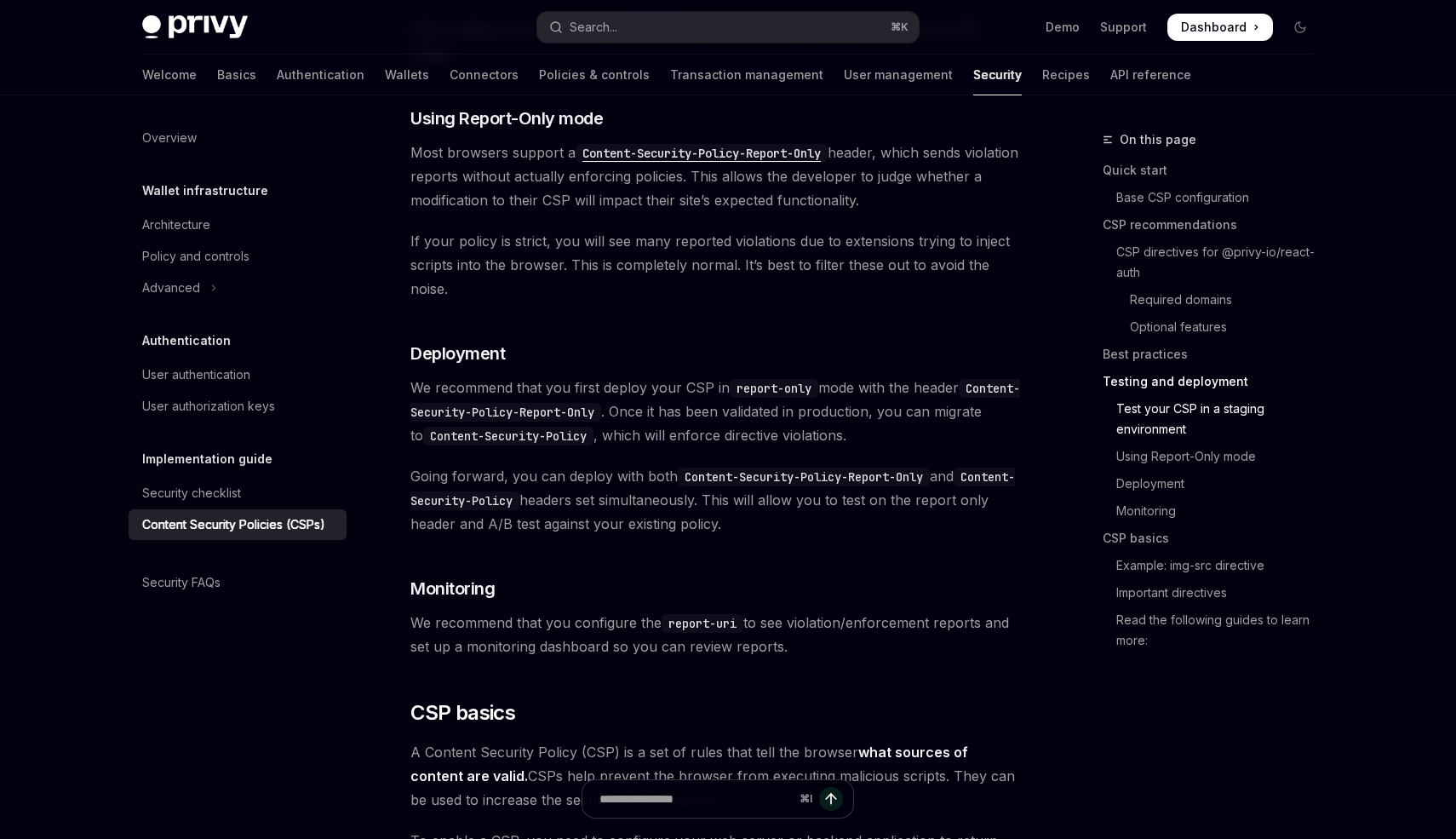
scroll to position [2879, 0]
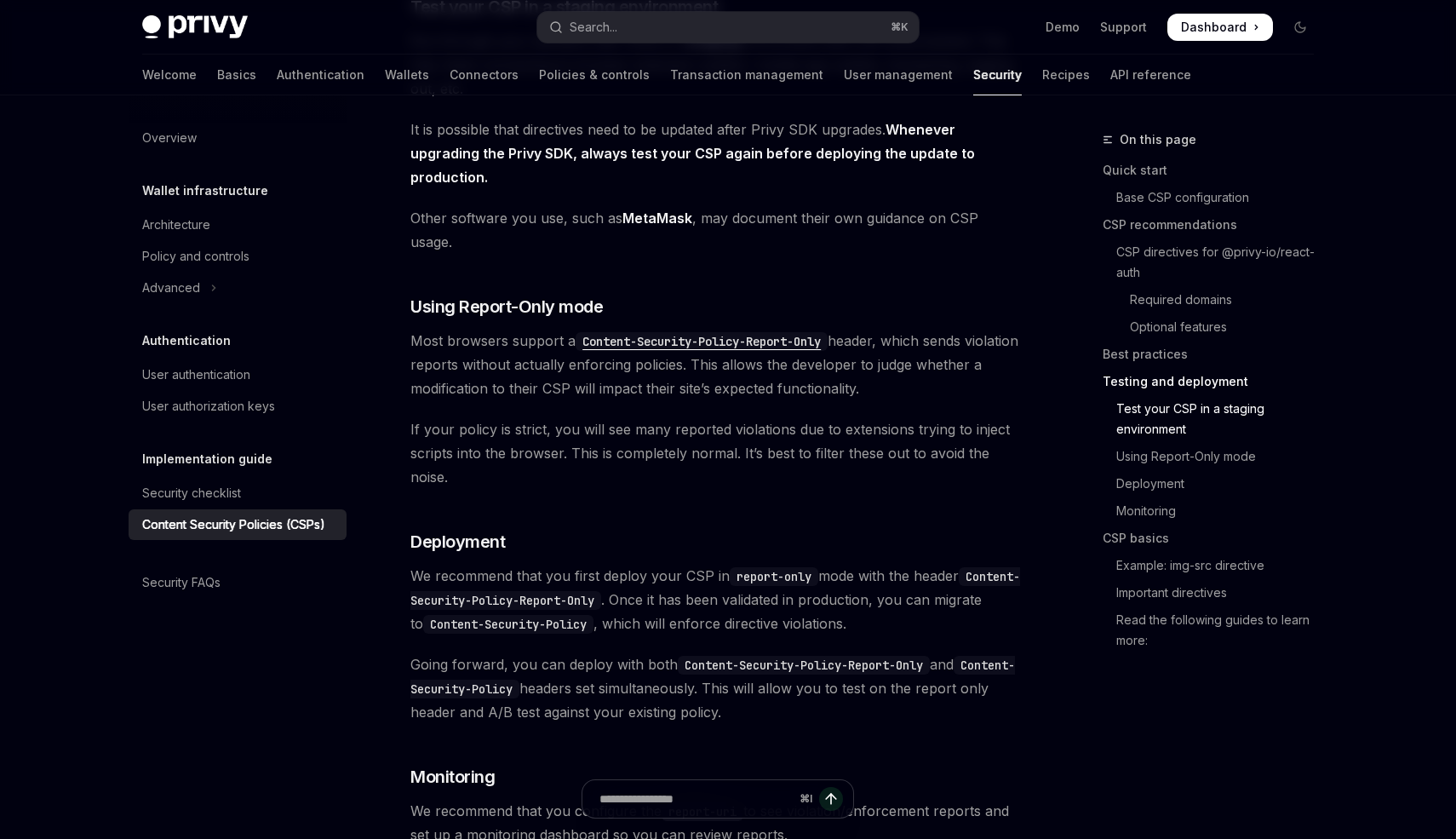
click at [209, 14] on div "Privy Docs home page Search... ⌘ K Demo Support Dashboard Dashboard Search..." at bounding box center [728, 27] width 1172 height 54
click at [209, 29] on img at bounding box center [195, 27] width 106 height 24
type textarea "*"
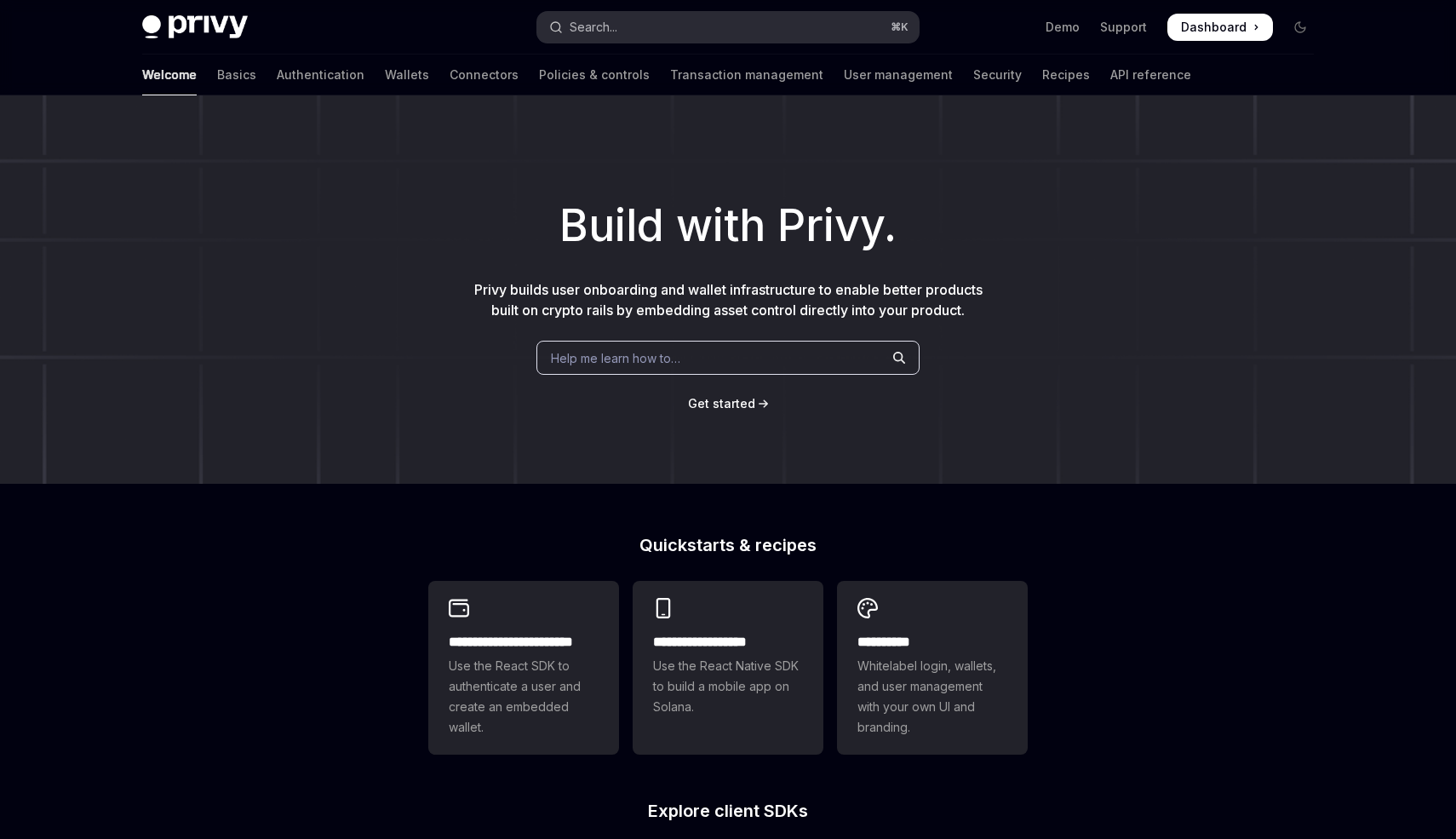
click at [712, 18] on button "Search... ⌘ K" at bounding box center [728, 27] width 381 height 31
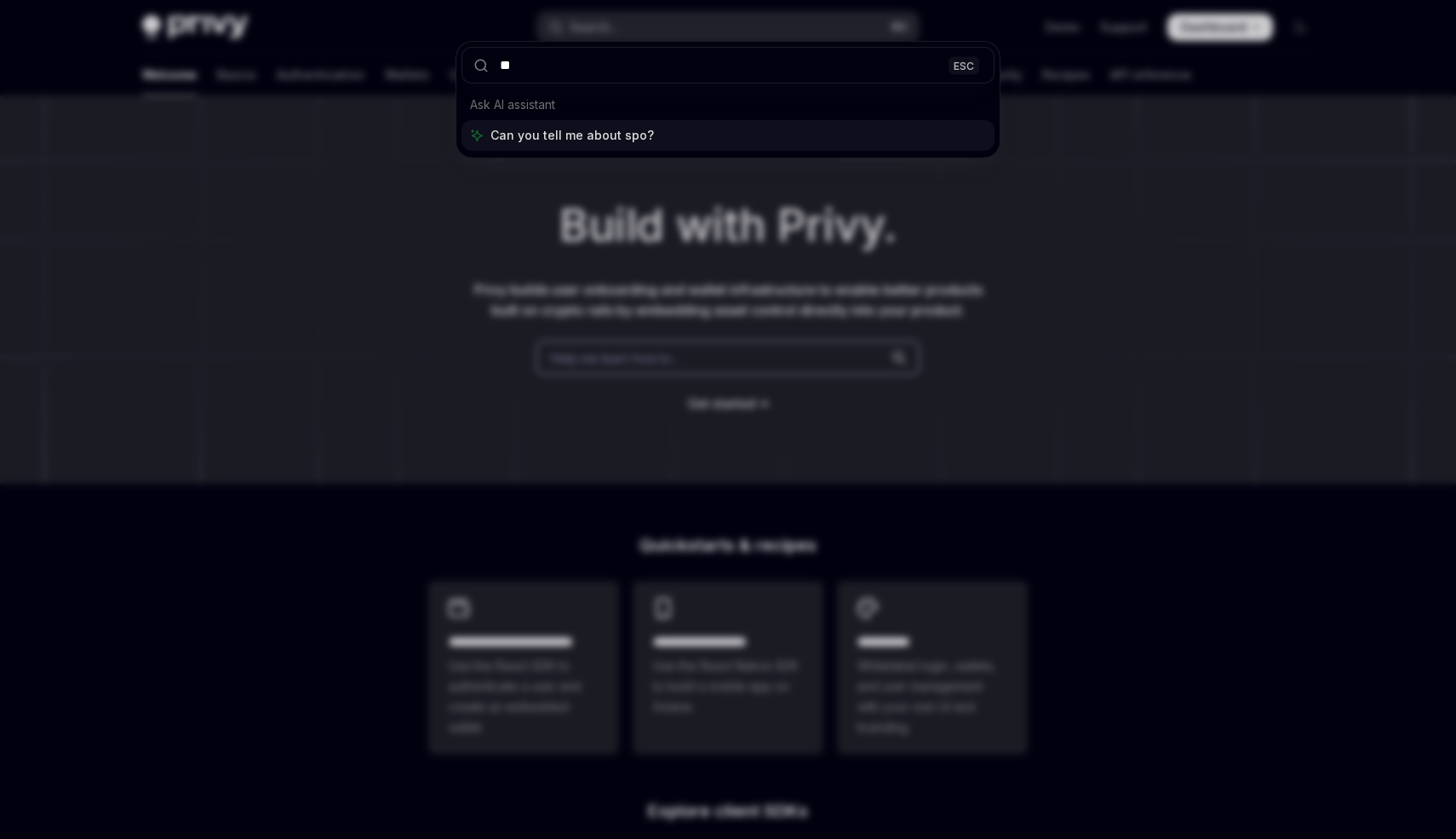
type input "*"
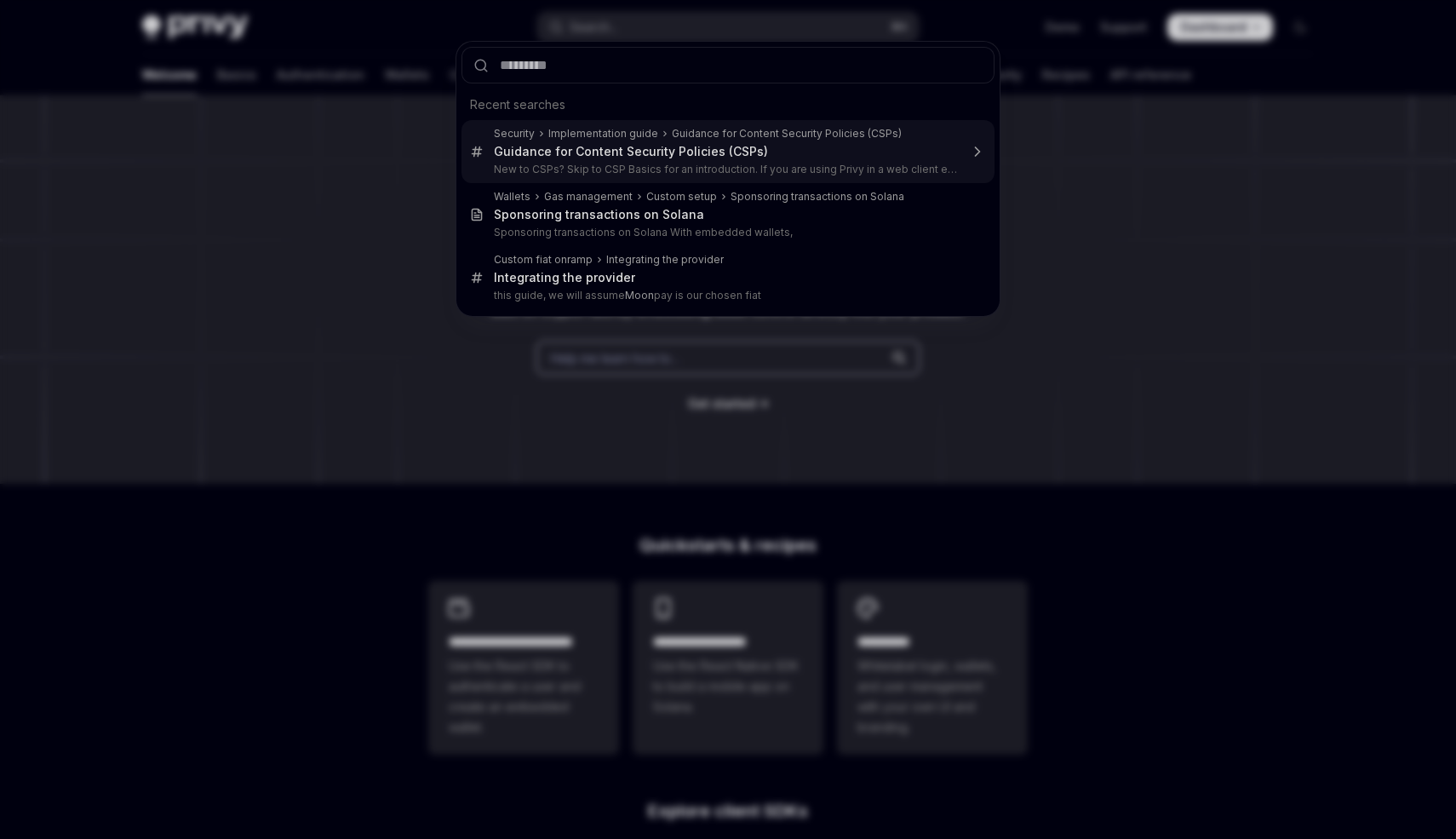
click at [268, 353] on div "Recent searches Security Implementation guide Guidance for Content Security Pol…" at bounding box center [728, 420] width 1456 height 839
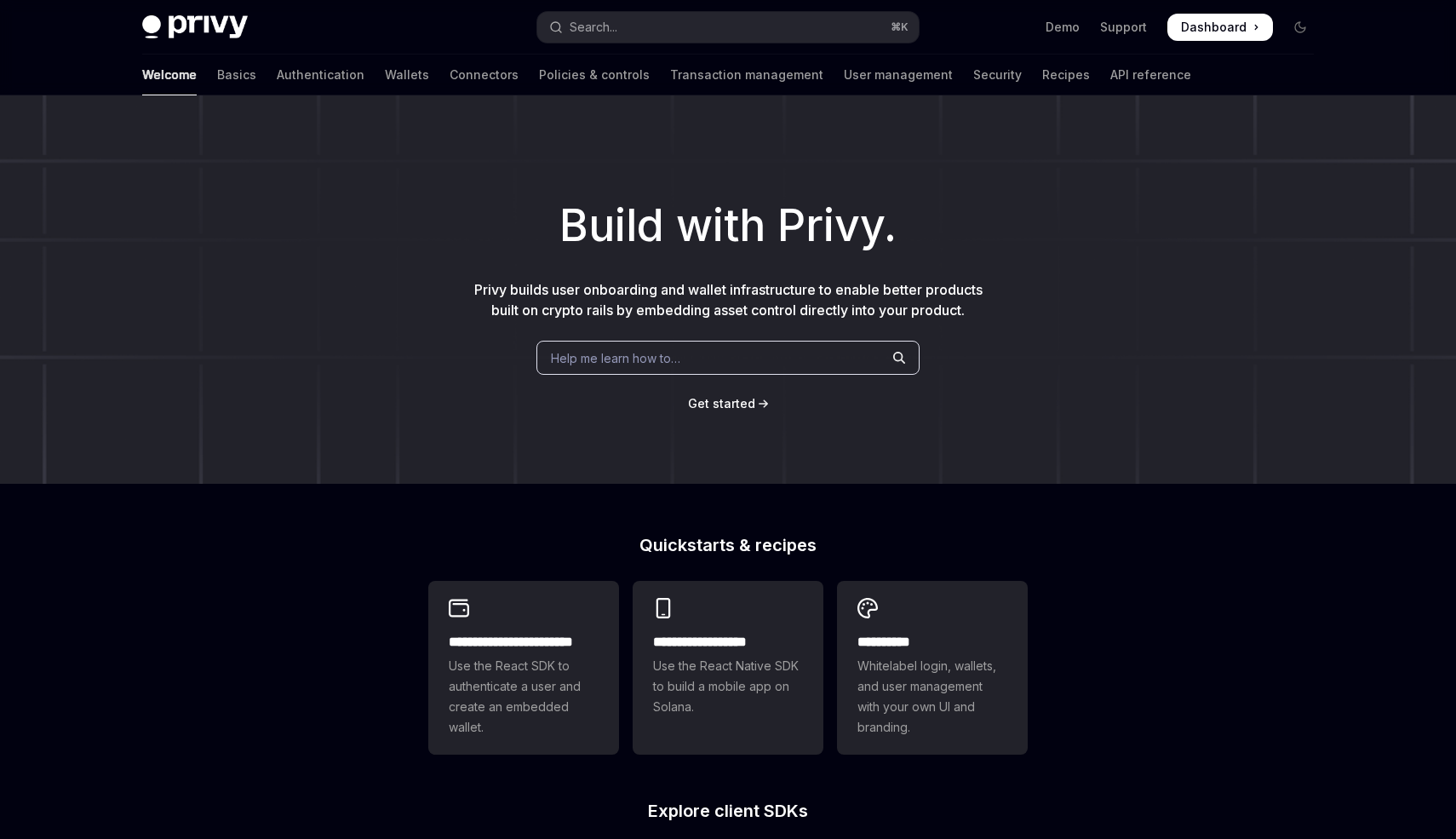
click at [182, 38] on img at bounding box center [195, 27] width 106 height 24
type textarea "*"
click at [639, 37] on button "Search... ⌘ K" at bounding box center [728, 27] width 381 height 31
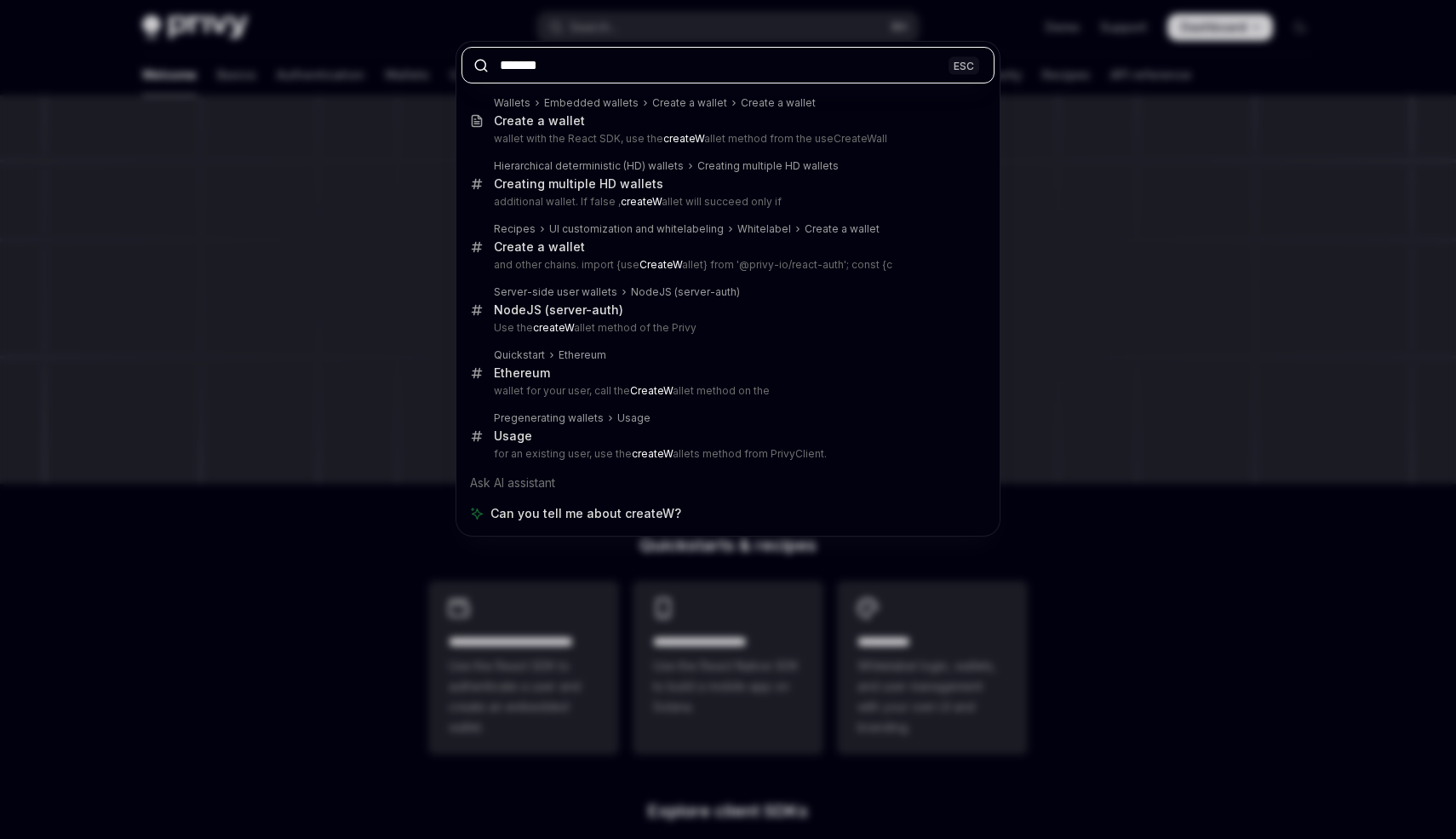
click at [564, 79] on input "*******" at bounding box center [728, 65] width 533 height 37
click at [570, 63] on input "*******" at bounding box center [728, 65] width 533 height 37
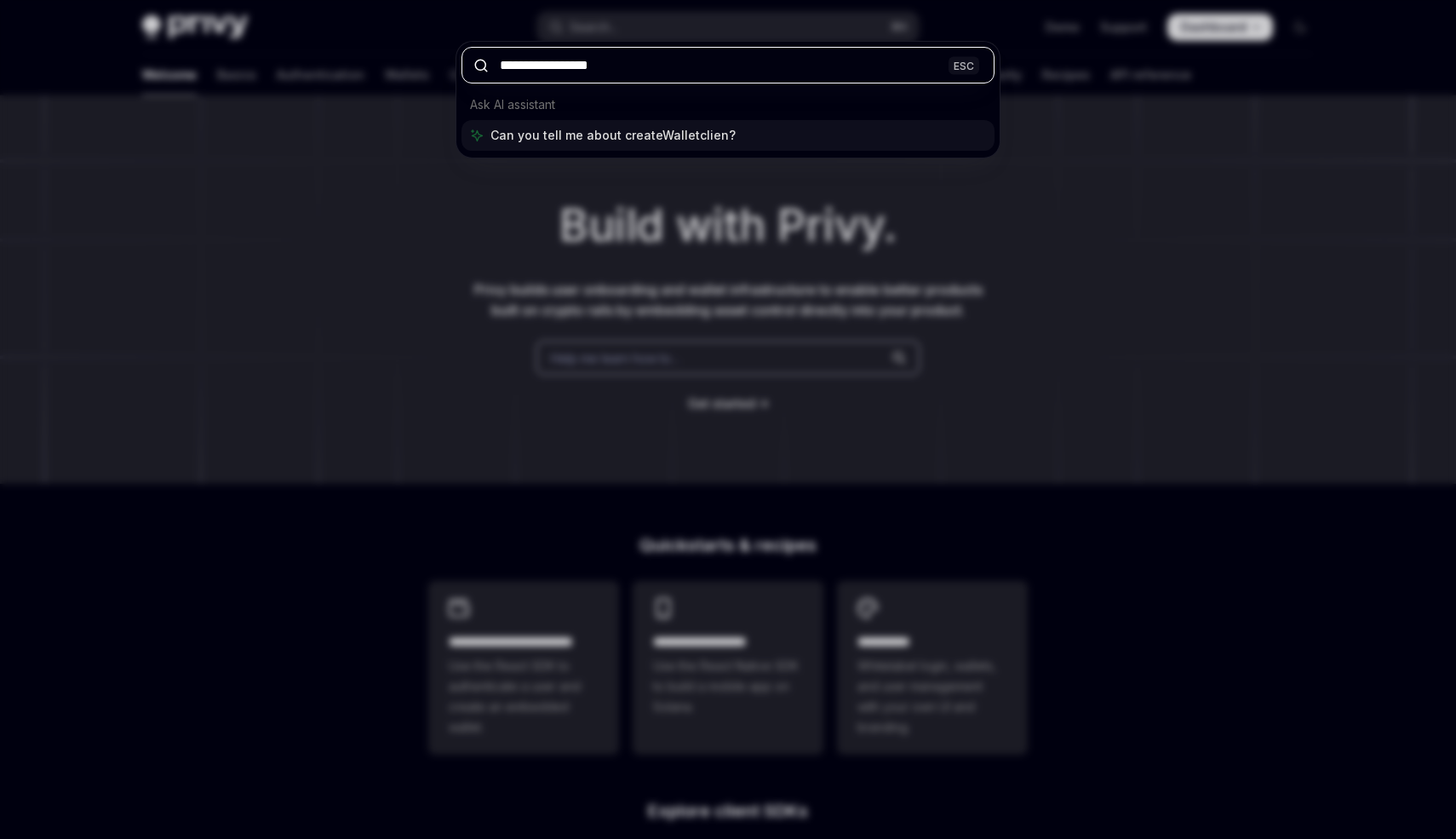
type input "**********"
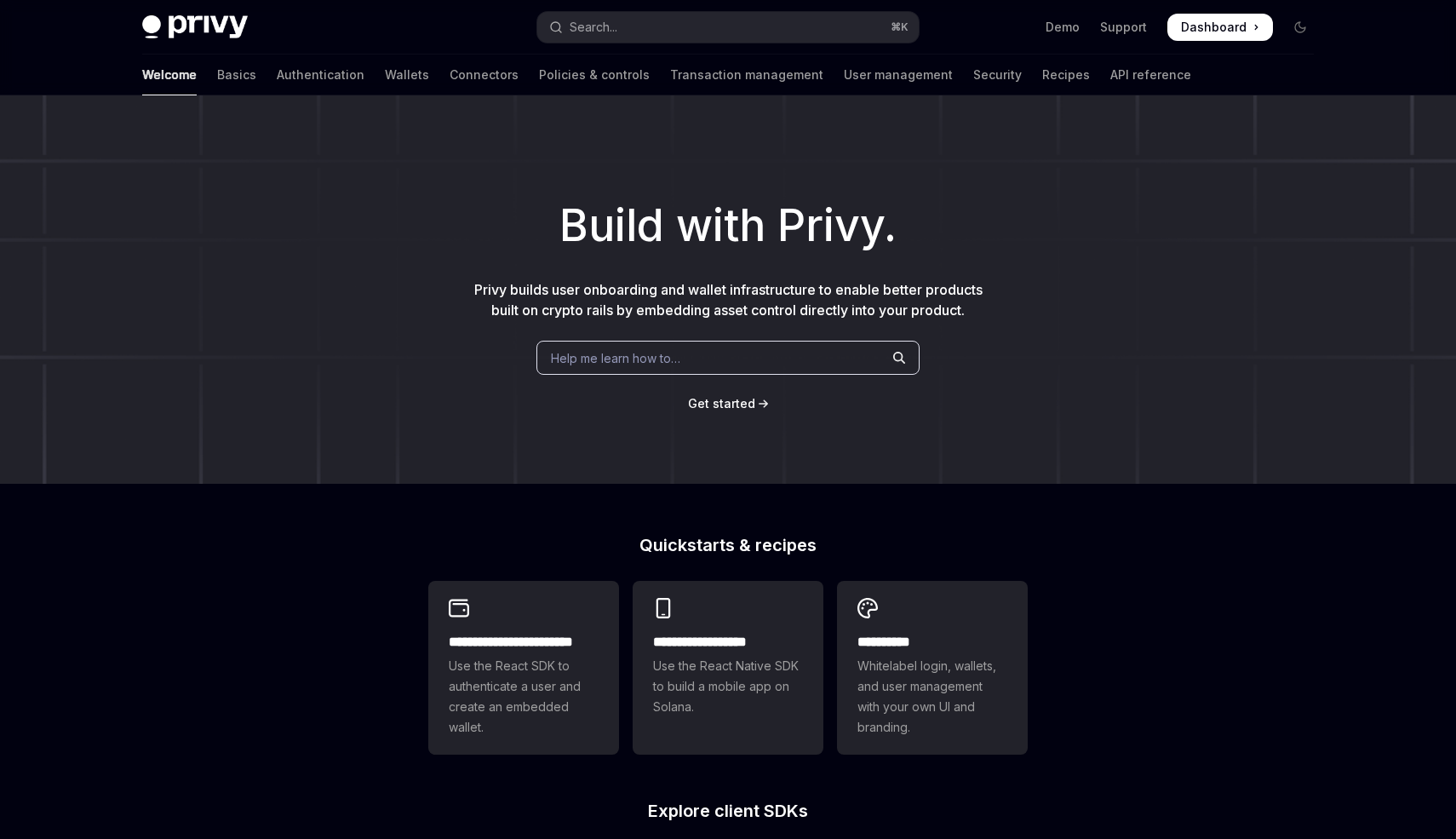
type textarea "*"
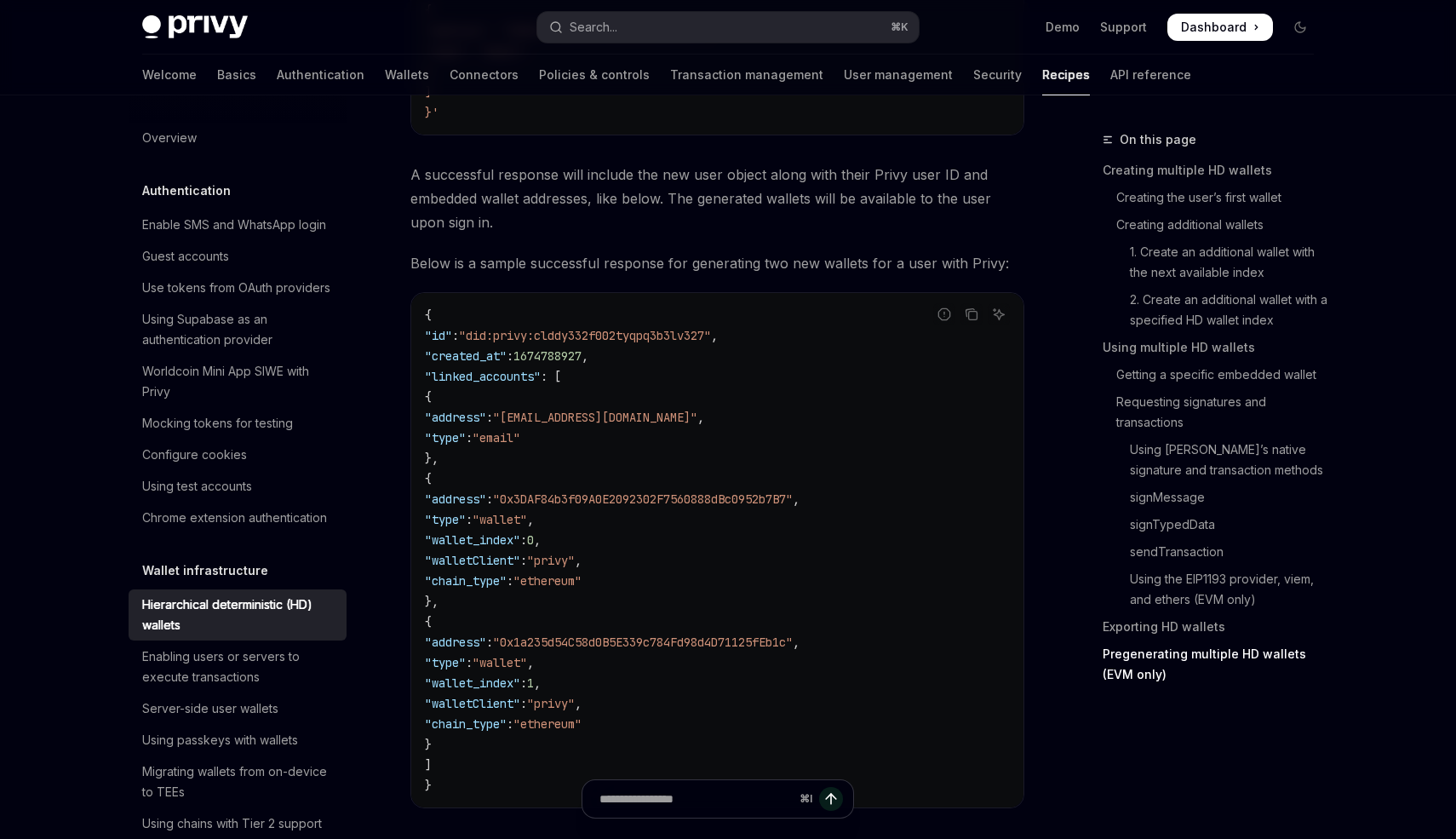
scroll to position [5496, 0]
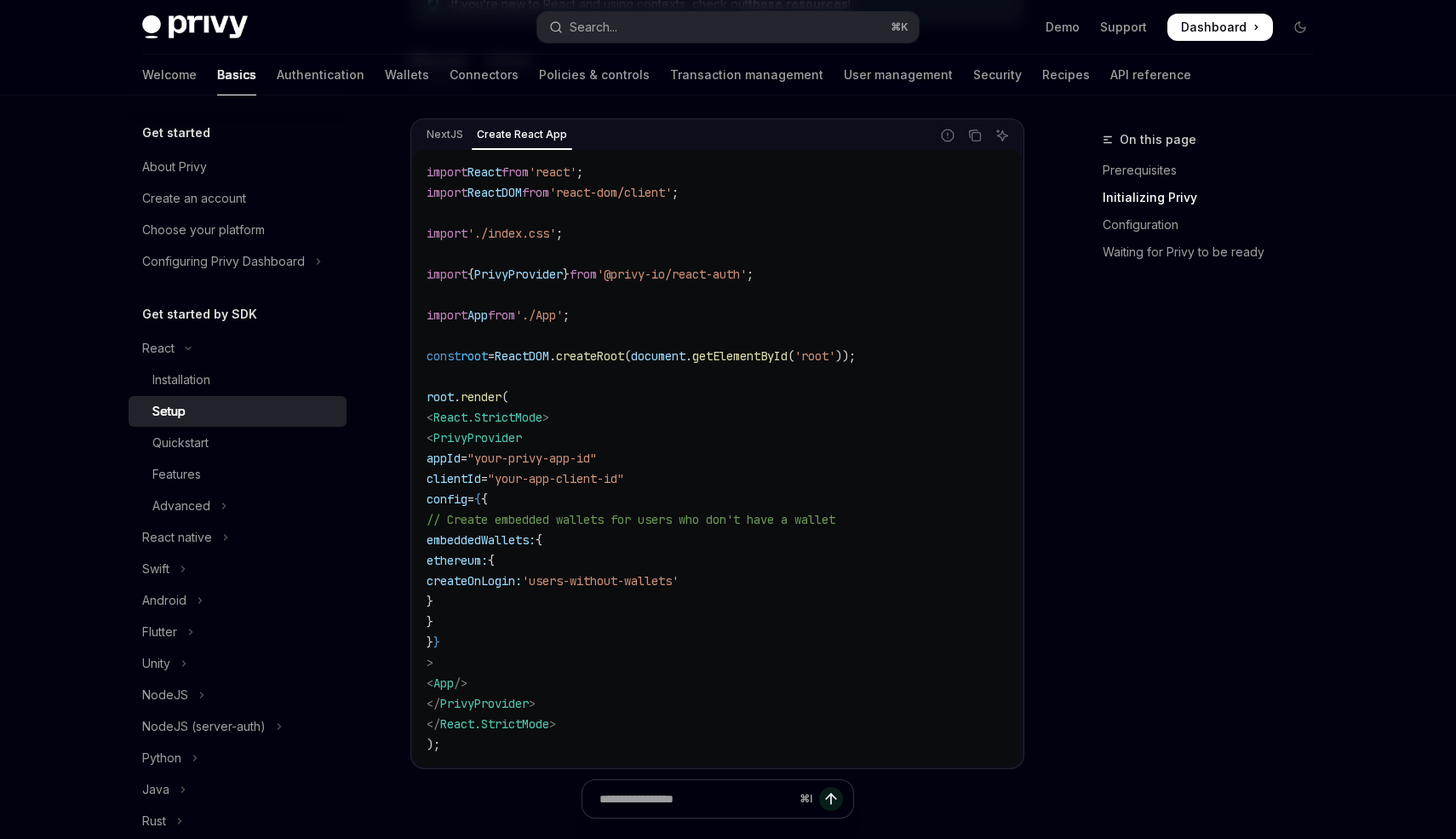
scroll to position [570, 0]
